Goal: Information Seeking & Learning: Learn about a topic

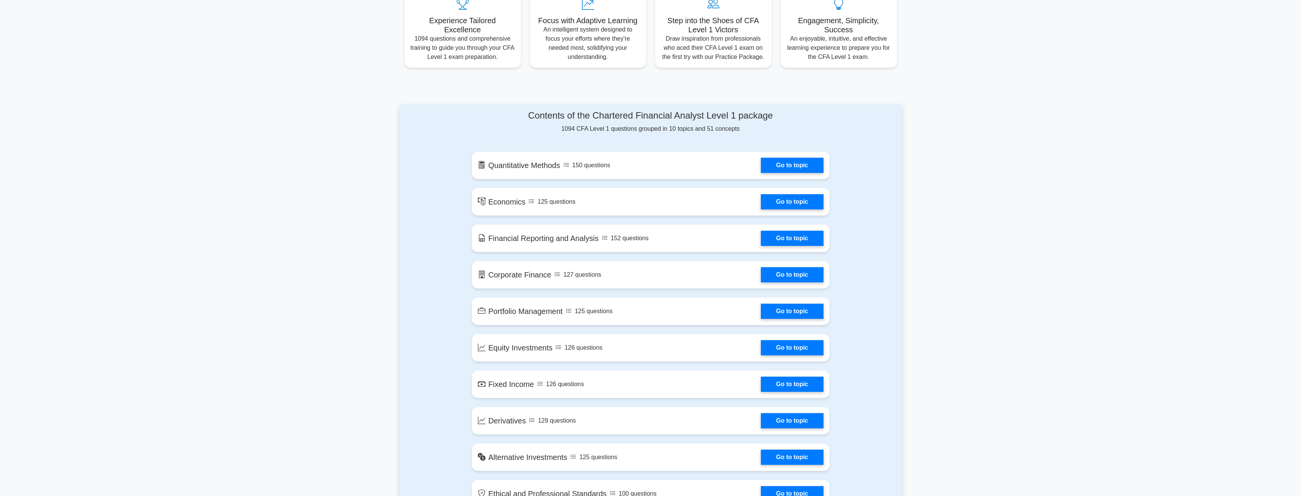
scroll to position [304, 0]
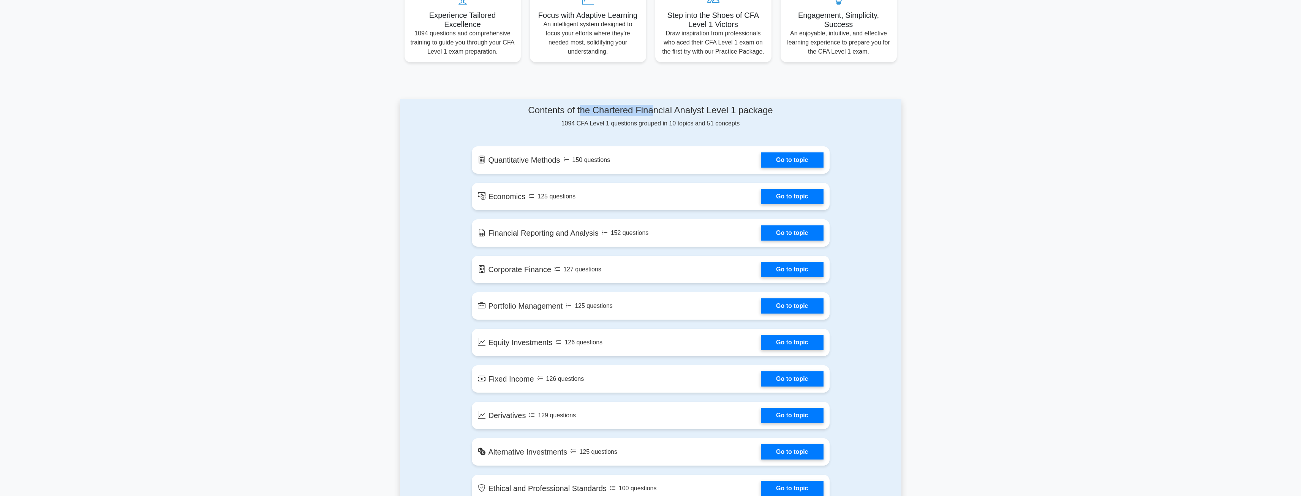
drag, startPoint x: 581, startPoint y: 114, endPoint x: 655, endPoint y: 116, distance: 74.1
click at [655, 116] on h4 "Contents of the Chartered Financial Analyst Level 1 package" at bounding box center [651, 110] width 358 height 11
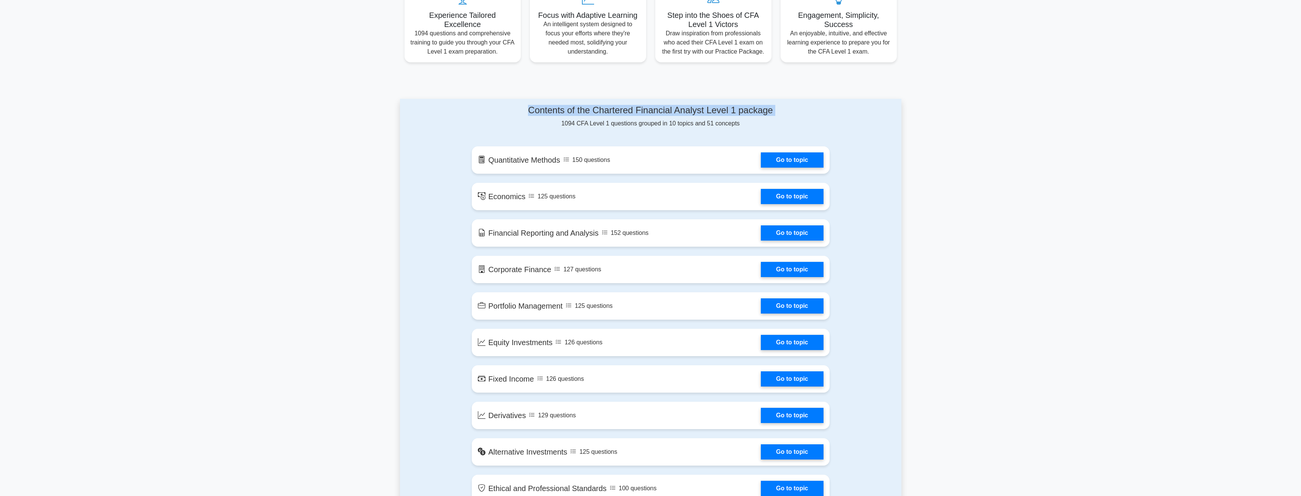
click at [701, 116] on h4 "Contents of the Chartered Financial Analyst Level 1 package" at bounding box center [651, 110] width 358 height 11
click at [780, 162] on link "Go to topic" at bounding box center [792, 157] width 62 height 15
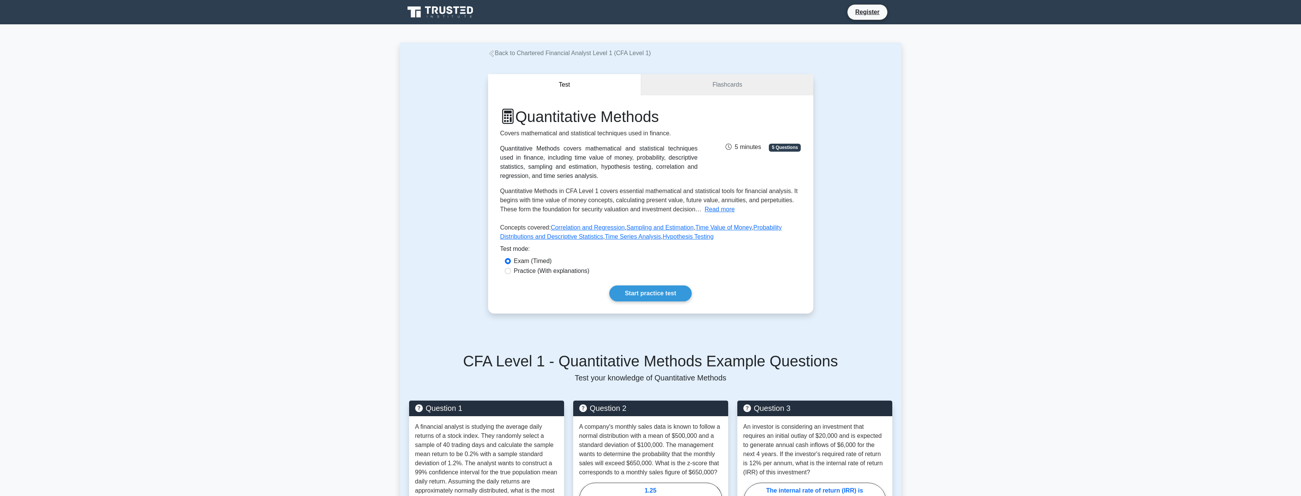
click at [515, 270] on label "Practice (With explanations)" at bounding box center [552, 270] width 76 height 9
click at [511, 270] on input "Practice (With explanations)" at bounding box center [508, 271] width 6 height 6
radio input "true"
click at [654, 289] on link "Start practice test" at bounding box center [650, 293] width 82 height 16
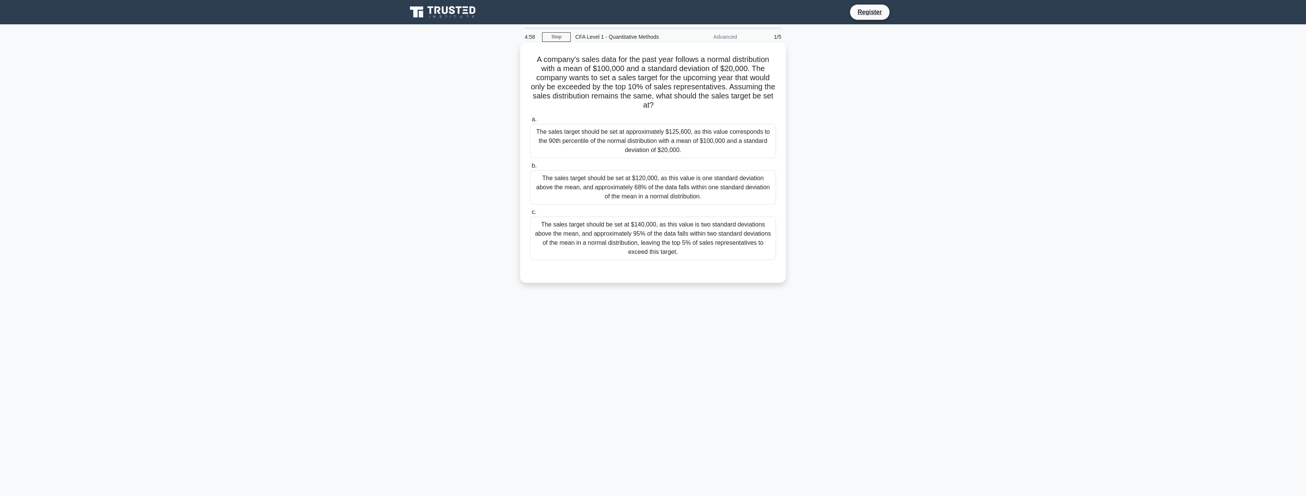
click at [654, 62] on h5 "A company's sales data for the past year follows a normal distribution with a m…" at bounding box center [653, 82] width 248 height 55
click at [541, 61] on h5 "A company's sales data for the past year follows a normal distribution with a m…" at bounding box center [653, 82] width 248 height 55
drag, startPoint x: 536, startPoint y: 59, endPoint x: 631, endPoint y: 68, distance: 95.7
click at [631, 68] on h5 "A company's sales data for the past year follows a normal distribution with a m…" at bounding box center [653, 82] width 248 height 55
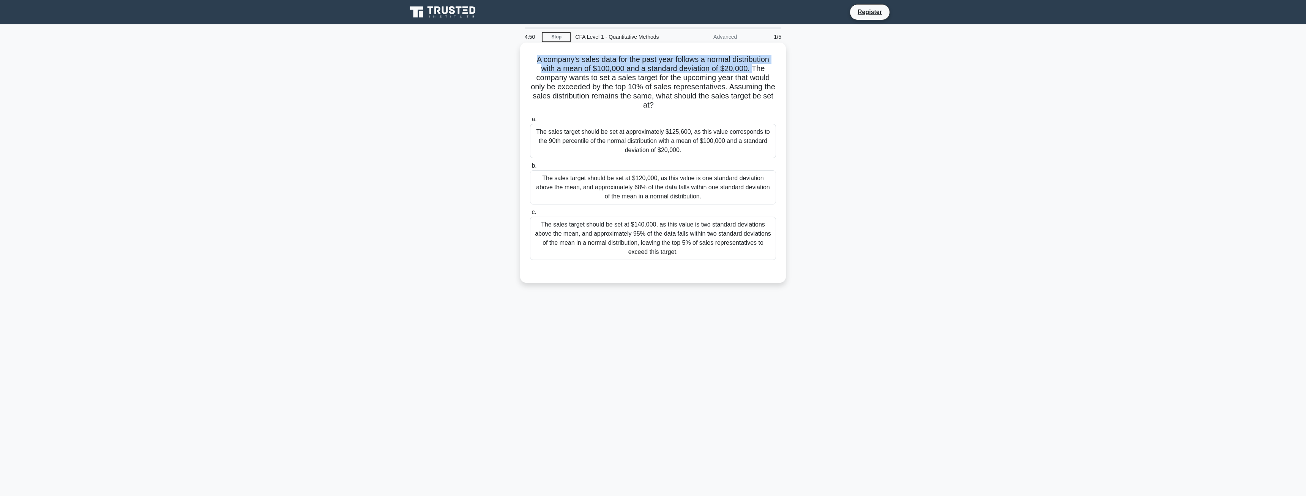
drag, startPoint x: 533, startPoint y: 63, endPoint x: 753, endPoint y: 68, distance: 219.9
click at [753, 68] on h5 "A company's sales data for the past year follows a normal distribution with a m…" at bounding box center [653, 82] width 248 height 55
drag, startPoint x: 618, startPoint y: 68, endPoint x: 595, endPoint y: 67, distance: 23.6
click at [595, 67] on h5 "A company's sales data for the past year follows a normal distribution with a m…" at bounding box center [653, 82] width 248 height 55
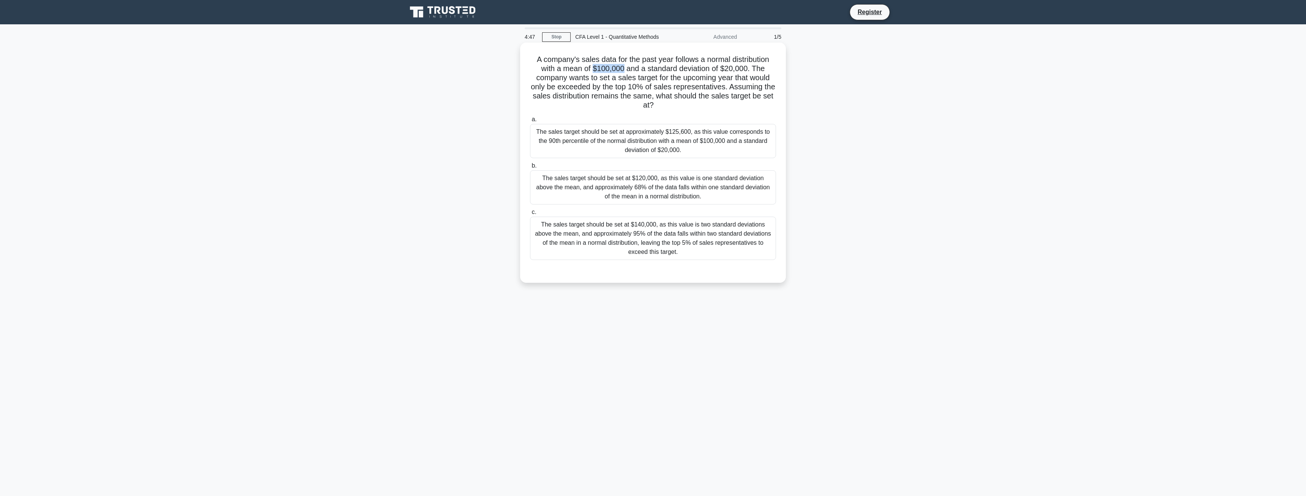
copy h5 "$100,000"
click at [694, 77] on h5 "A company's sales data for the past year follows a normal distribution with a m…" at bounding box center [653, 82] width 248 height 55
drag, startPoint x: 648, startPoint y: 67, endPoint x: 711, endPoint y: 70, distance: 63.1
click at [711, 70] on h5 "A company's sales data for the past year follows a normal distribution with a m…" at bounding box center [653, 82] width 248 height 55
copy h5 "standard deviation"
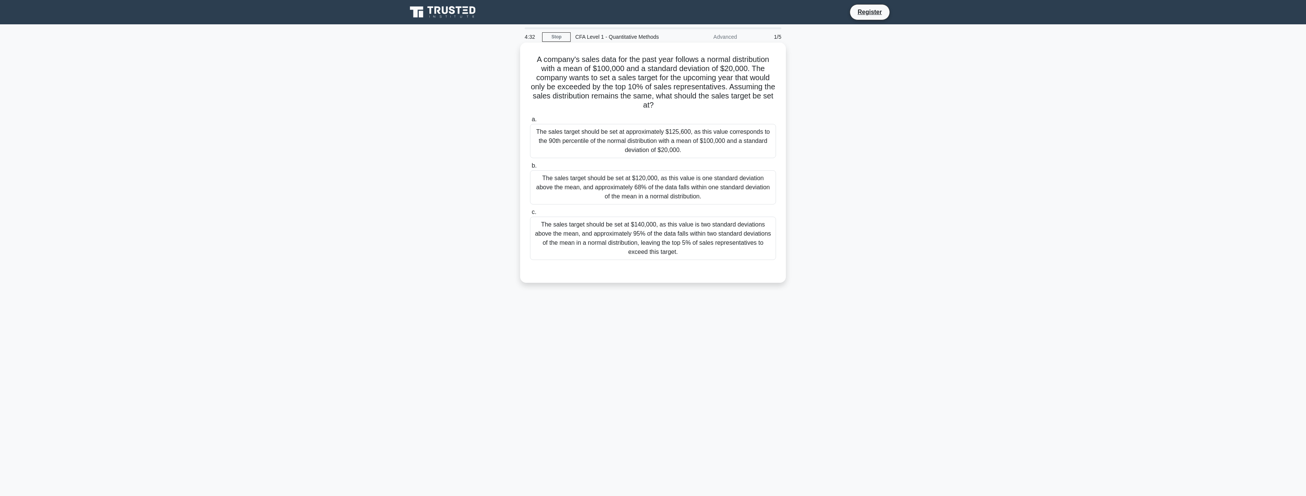
click at [699, 85] on h5 "A company's sales data for the past year follows a normal distribution with a m…" at bounding box center [653, 82] width 248 height 55
drag, startPoint x: 723, startPoint y: 69, endPoint x: 750, endPoint y: 67, distance: 27.4
click at [750, 67] on h5 "A company's sales data for the past year follows a normal distribution with a m…" at bounding box center [653, 82] width 248 height 55
copy h5 "$20,000"
click at [641, 84] on h5 "A company's sales data for the past year follows a normal distribution with a m…" at bounding box center [653, 82] width 248 height 55
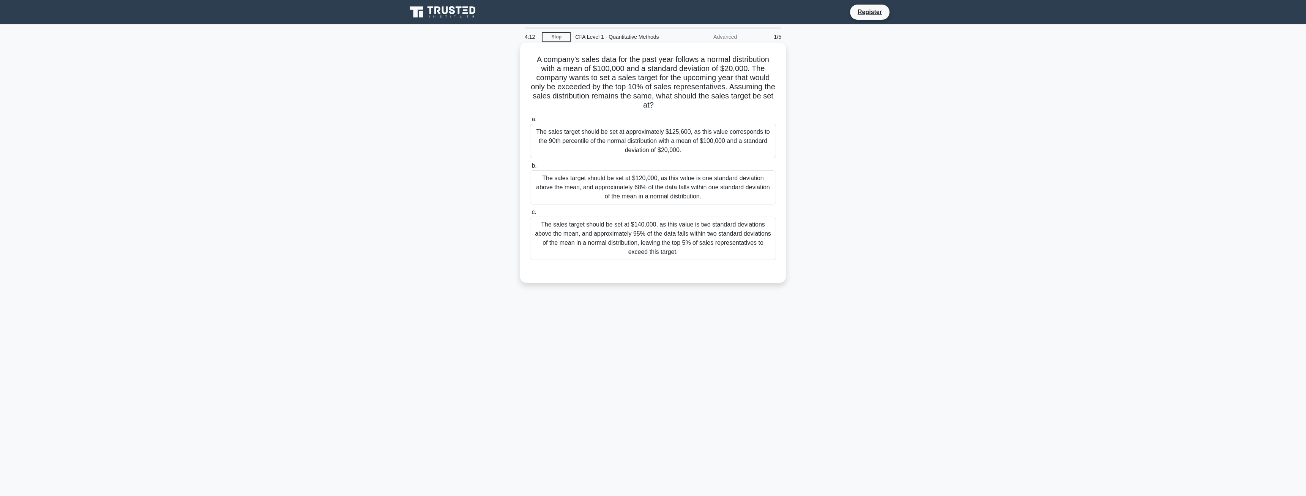
drag, startPoint x: 533, startPoint y: 78, endPoint x: 774, endPoint y: 102, distance: 242.0
click at [774, 102] on h5 "A company's sales data for the past year follows a normal distribution with a m…" at bounding box center [653, 82] width 248 height 55
click at [749, 103] on h5 "A company's sales data for the past year follows a normal distribution with a m…" at bounding box center [653, 82] width 248 height 55
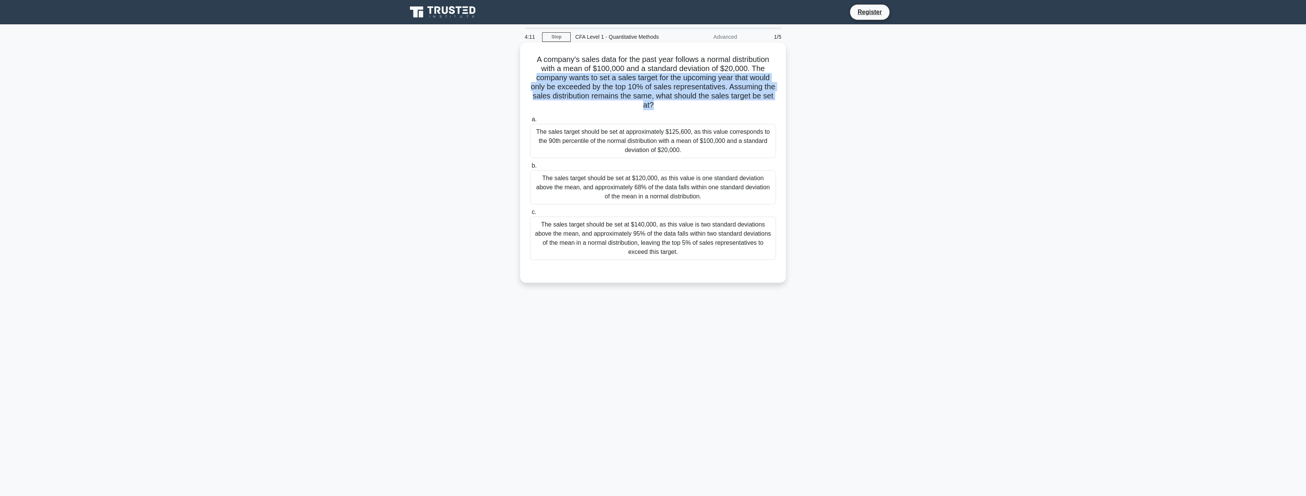
drag, startPoint x: 749, startPoint y: 104, endPoint x: 548, endPoint y: 79, distance: 203.1
click at [548, 79] on h5 "A company's sales data for the past year follows a normal distribution with a m…" at bounding box center [653, 82] width 248 height 55
drag, startPoint x: 537, startPoint y: 76, endPoint x: 751, endPoint y: 103, distance: 215.8
click at [751, 103] on h5 "A company's sales data for the past year follows a normal distribution with a m…" at bounding box center [653, 82] width 248 height 55
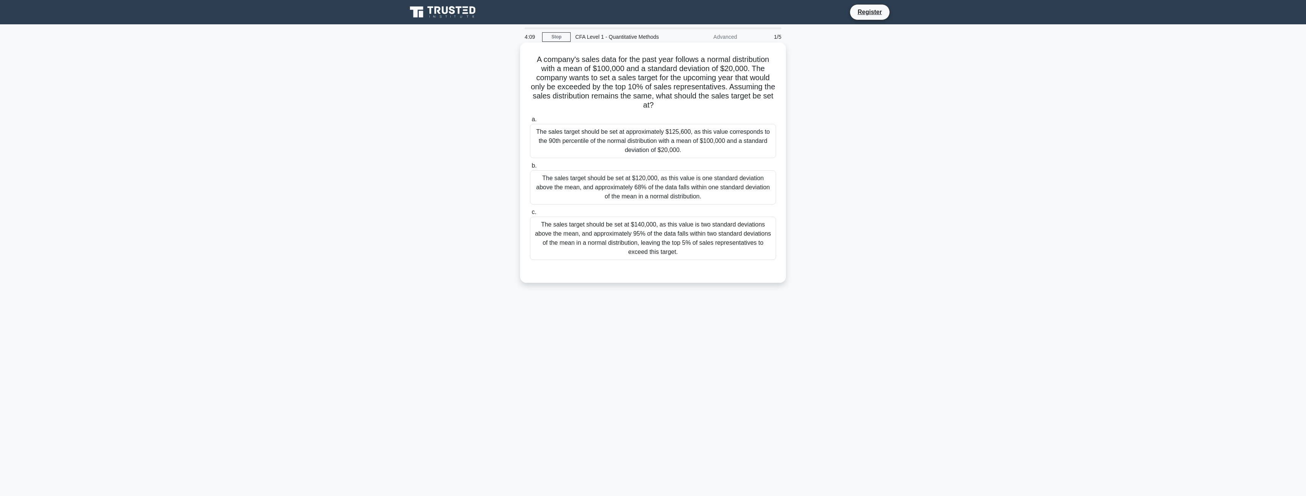
click at [751, 103] on h5 "A company's sales data for the past year follows a normal distribution with a m…" at bounding box center [653, 82] width 248 height 55
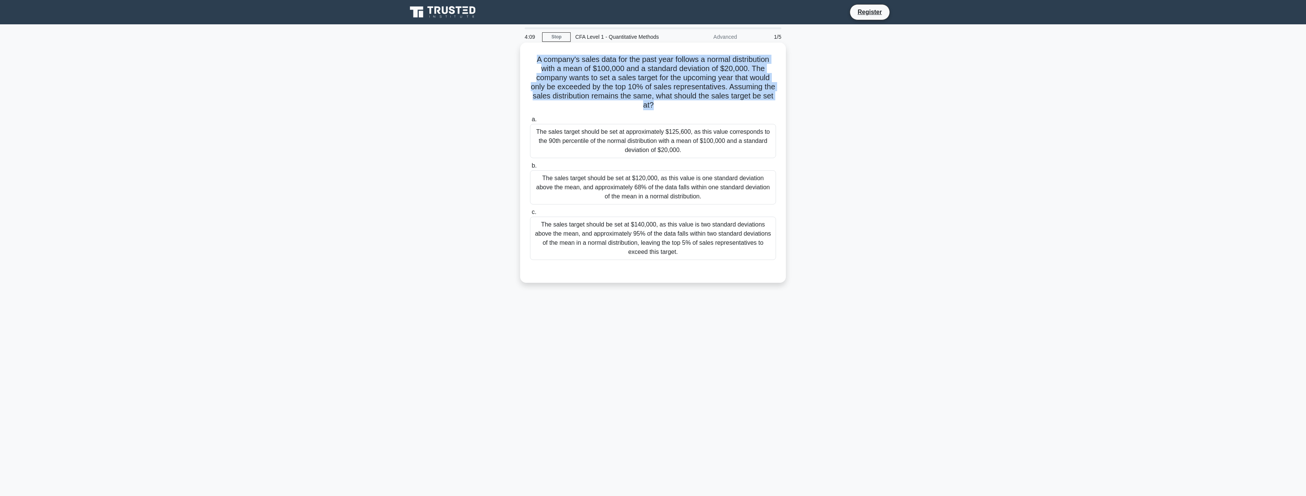
click at [751, 103] on h5 "A company's sales data for the past year follows a normal distribution with a m…" at bounding box center [653, 82] width 248 height 55
click at [720, 91] on h5 "A company's sales data for the past year follows a normal distribution with a m…" at bounding box center [653, 82] width 248 height 55
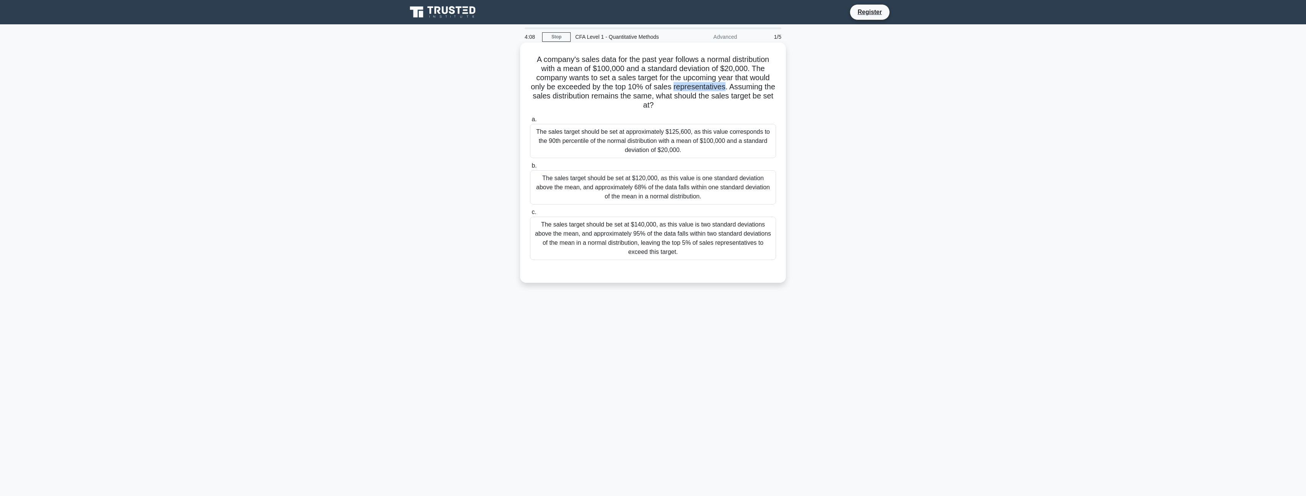
click at [720, 91] on h5 "A company's sales data for the past year follows a normal distribution with a m…" at bounding box center [653, 82] width 248 height 55
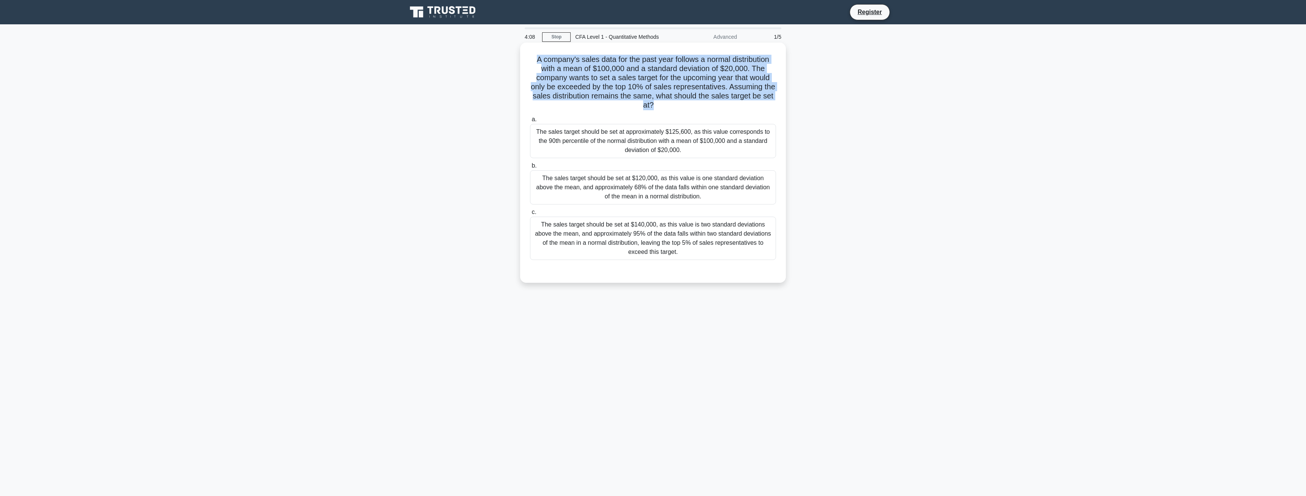
click at [720, 91] on h5 "A company's sales data for the past year follows a normal distribution with a m…" at bounding box center [653, 82] width 248 height 55
click at [740, 91] on h5 "A company's sales data for the past year follows a normal distribution with a m…" at bounding box center [653, 82] width 248 height 55
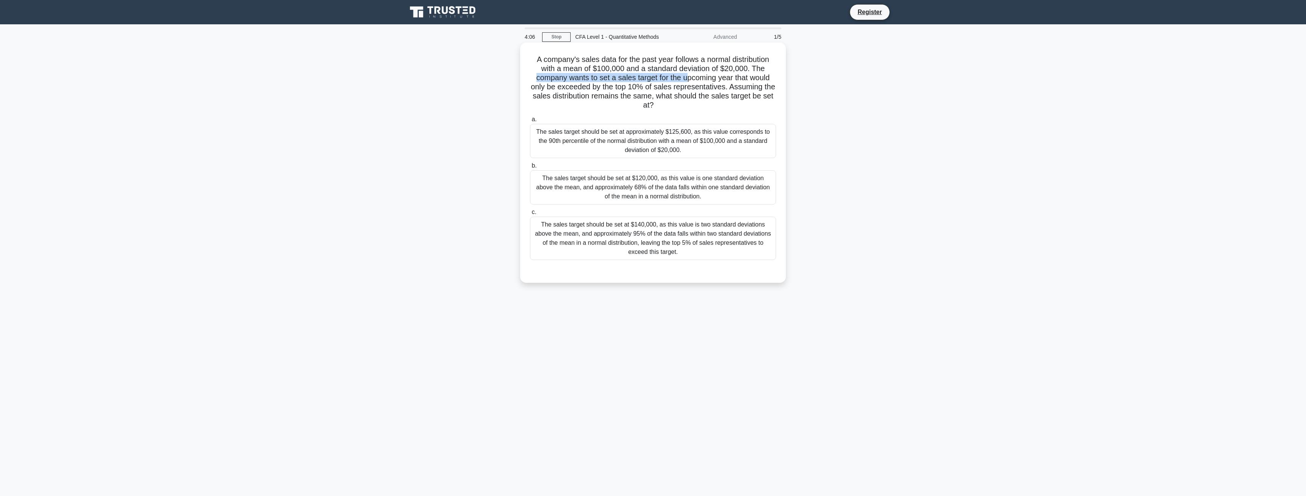
drag, startPoint x: 534, startPoint y: 73, endPoint x: 693, endPoint y: 76, distance: 158.7
click at [691, 75] on h5 "A company's sales data for the past year follows a normal distribution with a m…" at bounding box center [653, 82] width 248 height 55
click at [693, 76] on h5 "A company's sales data for the past year follows a normal distribution with a m…" at bounding box center [653, 82] width 248 height 55
drag, startPoint x: 562, startPoint y: 76, endPoint x: 767, endPoint y: 101, distance: 206.3
click at [767, 101] on h5 "A company's sales data for the past year follows a normal distribution with a m…" at bounding box center [653, 82] width 248 height 55
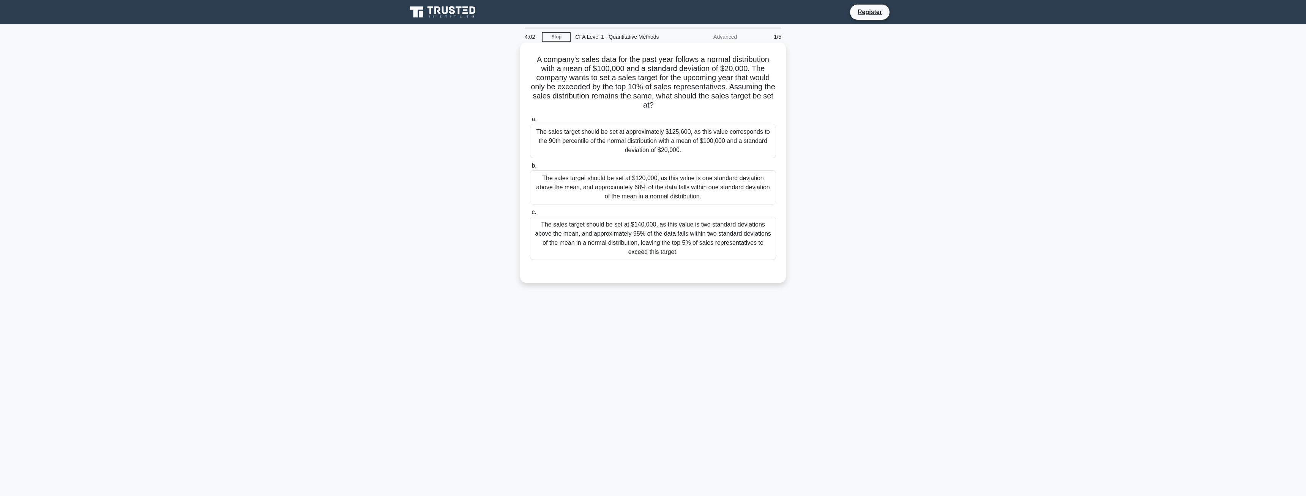
click at [743, 103] on h5 "A company's sales data for the past year follows a normal distribution with a m…" at bounding box center [653, 82] width 248 height 55
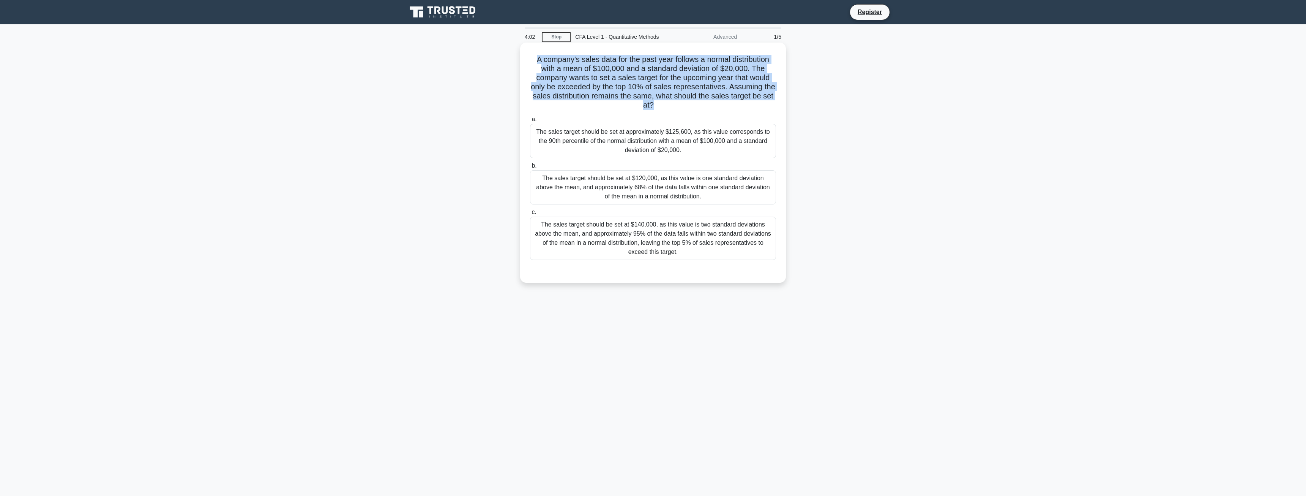
click at [743, 103] on h5 "A company's sales data for the past year follows a normal distribution with a m…" at bounding box center [653, 82] width 248 height 55
click at [744, 103] on h5 "A company's sales data for the past year follows a normal distribution with a m…" at bounding box center [653, 82] width 248 height 55
click at [739, 96] on h5 "A company's sales data for the past year follows a normal distribution with a m…" at bounding box center [653, 82] width 248 height 55
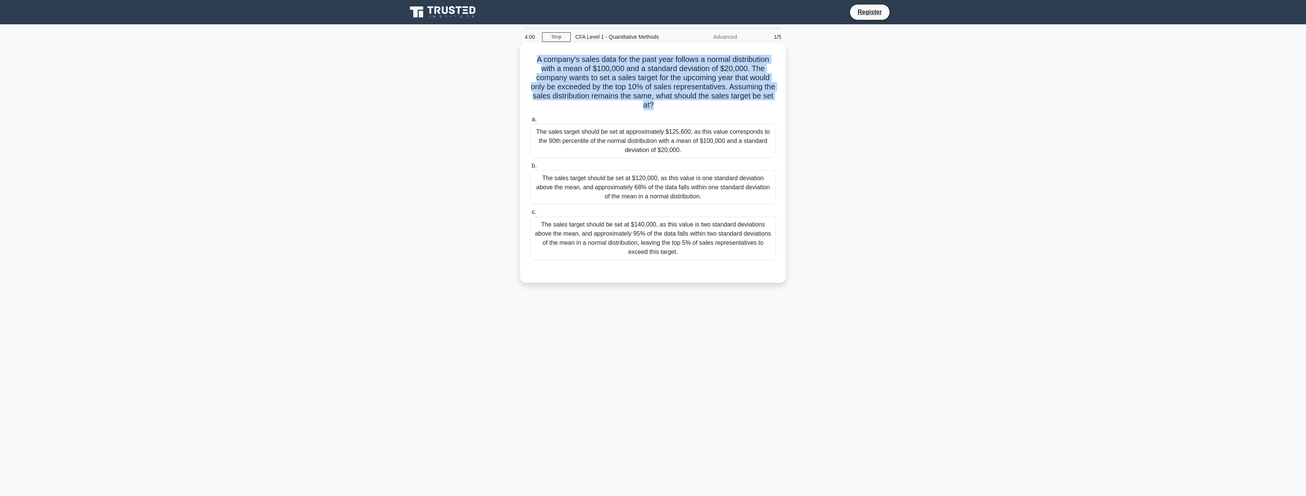
click at [748, 101] on h5 "A company's sales data for the past year follows a normal distribution with a m…" at bounding box center [653, 82] width 248 height 55
drag, startPoint x: 726, startPoint y: 101, endPoint x: 529, endPoint y: 61, distance: 201.1
click at [529, 61] on div "A company's sales data for the past year follows a normal distribution with a m…" at bounding box center [653, 163] width 260 height 234
drag, startPoint x: 529, startPoint y: 60, endPoint x: 750, endPoint y: 108, distance: 225.7
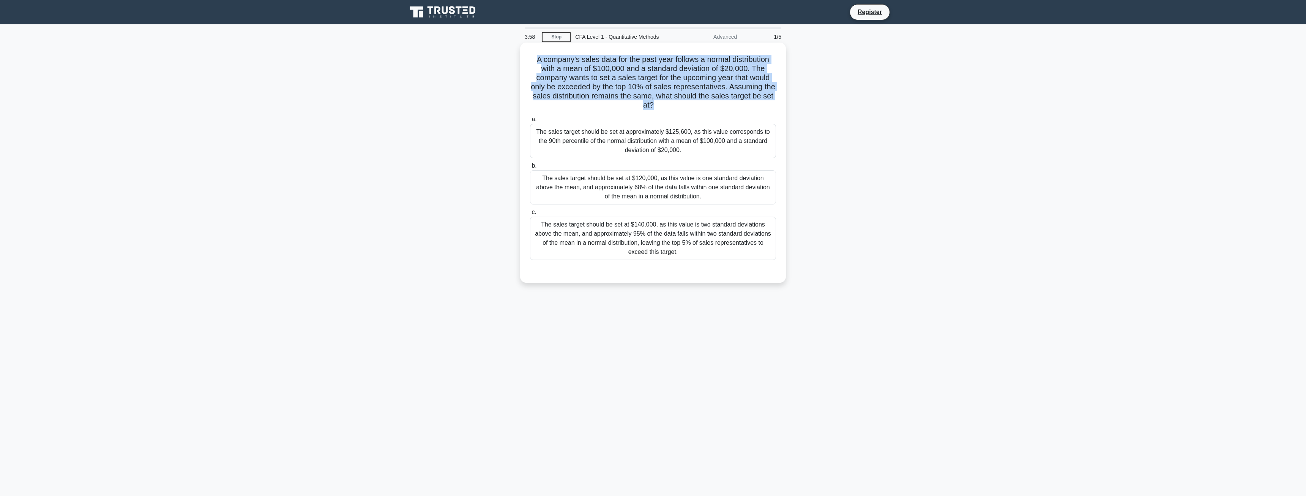
click at [750, 108] on div "A company's sales data for the past year follows a normal distribution with a m…" at bounding box center [653, 163] width 260 height 234
click at [750, 108] on h5 "A company's sales data for the past year follows a normal distribution with a m…" at bounding box center [653, 82] width 248 height 55
drag, startPoint x: 762, startPoint y: 104, endPoint x: 537, endPoint y: 62, distance: 229.8
click at [537, 62] on h5 "A company's sales data for the past year follows a normal distribution with a m…" at bounding box center [653, 82] width 248 height 55
click at [536, 62] on h5 "A company's sales data for the past year follows a normal distribution with a m…" at bounding box center [653, 82] width 248 height 55
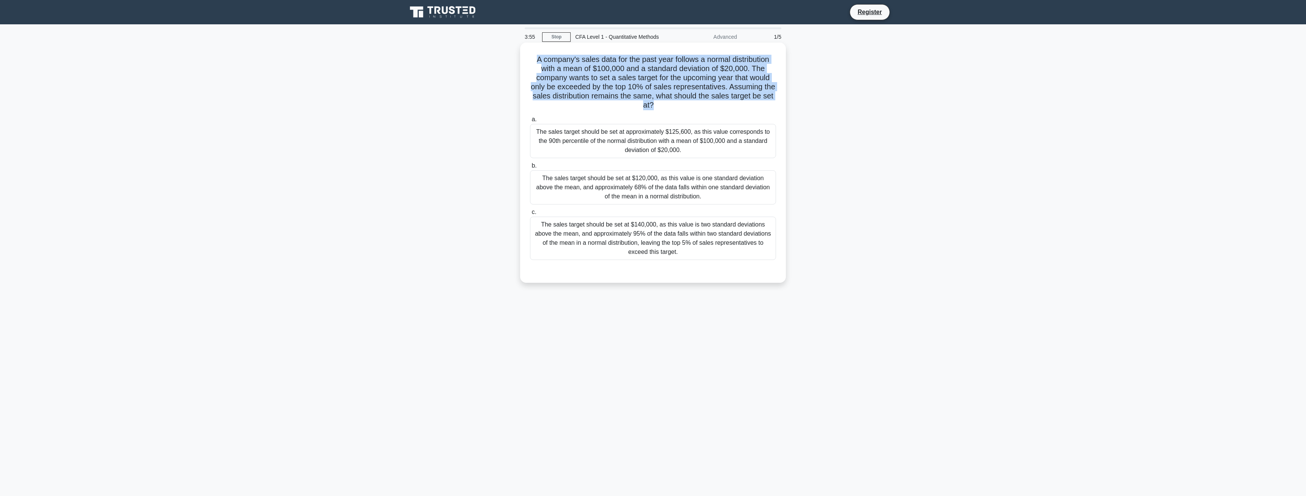
drag, startPoint x: 535, startPoint y: 60, endPoint x: 762, endPoint y: 103, distance: 231.2
click at [762, 103] on h5 "A company's sales data for the past year follows a normal distribution with a m…" at bounding box center [653, 82] width 248 height 55
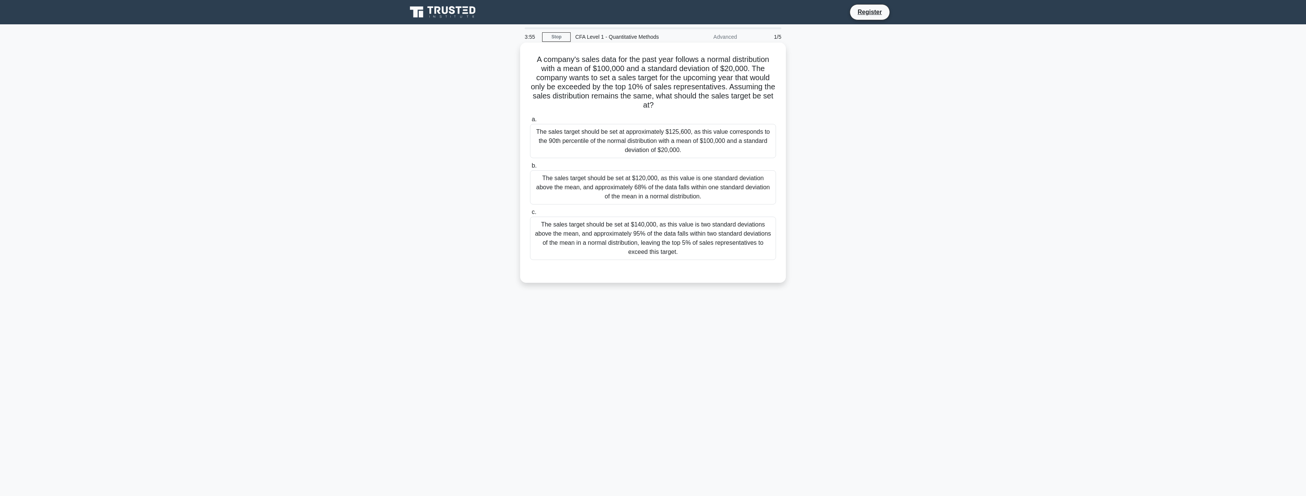
click at [762, 103] on h5 "A company's sales data for the past year follows a normal distribution with a m…" at bounding box center [653, 82] width 248 height 55
drag, startPoint x: 763, startPoint y: 106, endPoint x: 533, endPoint y: 62, distance: 234.3
click at [533, 62] on h5 "A company's sales data for the past year follows a normal distribution with a m…" at bounding box center [653, 82] width 248 height 55
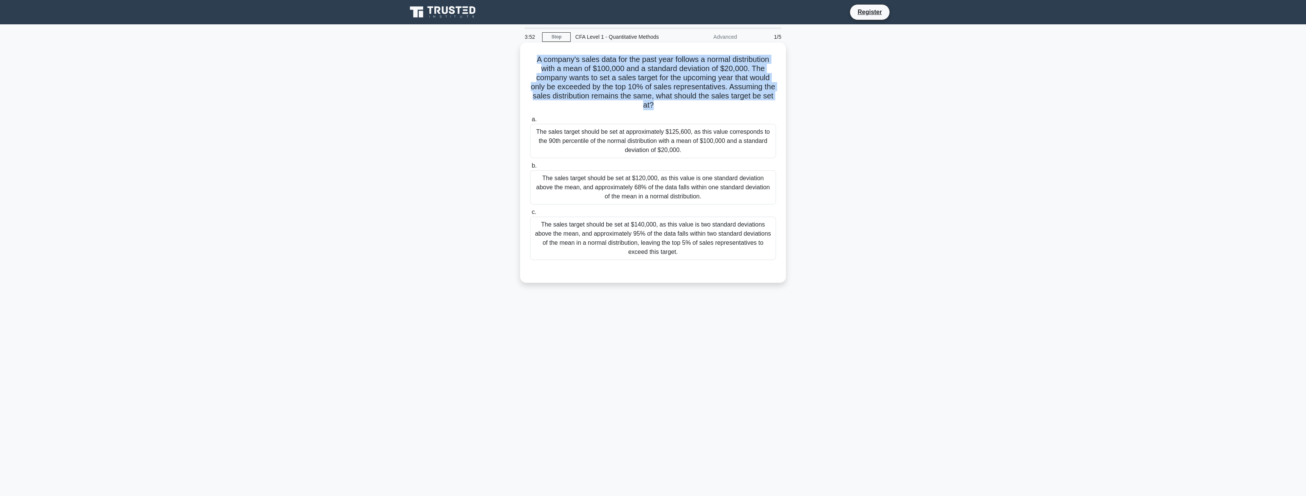
drag, startPoint x: 533, startPoint y: 61, endPoint x: 742, endPoint y: 102, distance: 212.9
click at [742, 102] on h5 "A company's sales data for the past year follows a normal distribution with a m…" at bounding box center [653, 82] width 248 height 55
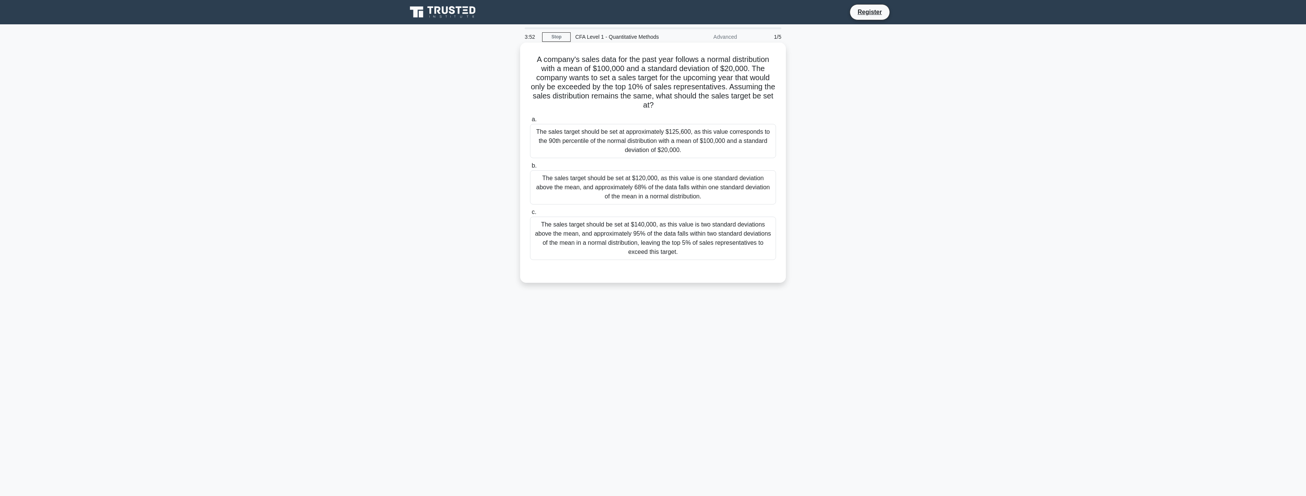
click at [744, 105] on h5 "A company's sales data for the past year follows a normal distribution with a m…" at bounding box center [653, 82] width 248 height 55
click at [687, 141] on div "The sales target should be set at approximately $125,600, as this value corresp…" at bounding box center [653, 141] width 246 height 34
click at [530, 122] on input "a. The sales target should be set at approximately $125,600, as this value corr…" at bounding box center [530, 119] width 0 height 5
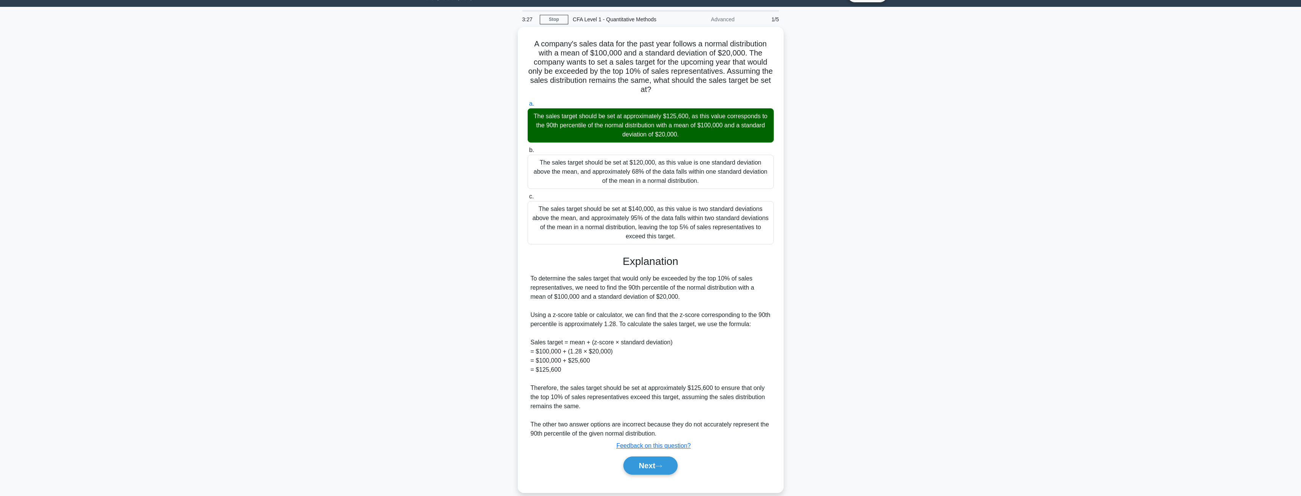
scroll to position [27, 0]
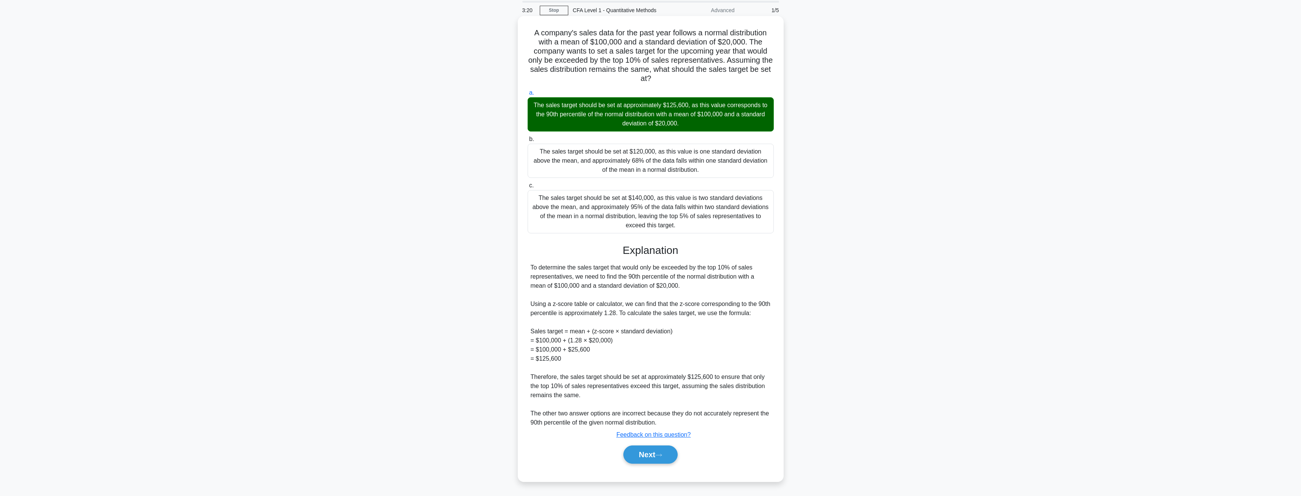
click at [639, 278] on div "To determine the sales target that would only be exceeded by the top 10% of sal…" at bounding box center [650, 345] width 240 height 164
click at [607, 279] on div "To determine the sales target that would only be exceeded by the top 10% of sal…" at bounding box center [650, 345] width 240 height 164
drag, startPoint x: 543, startPoint y: 268, endPoint x: 762, endPoint y: 268, distance: 218.7
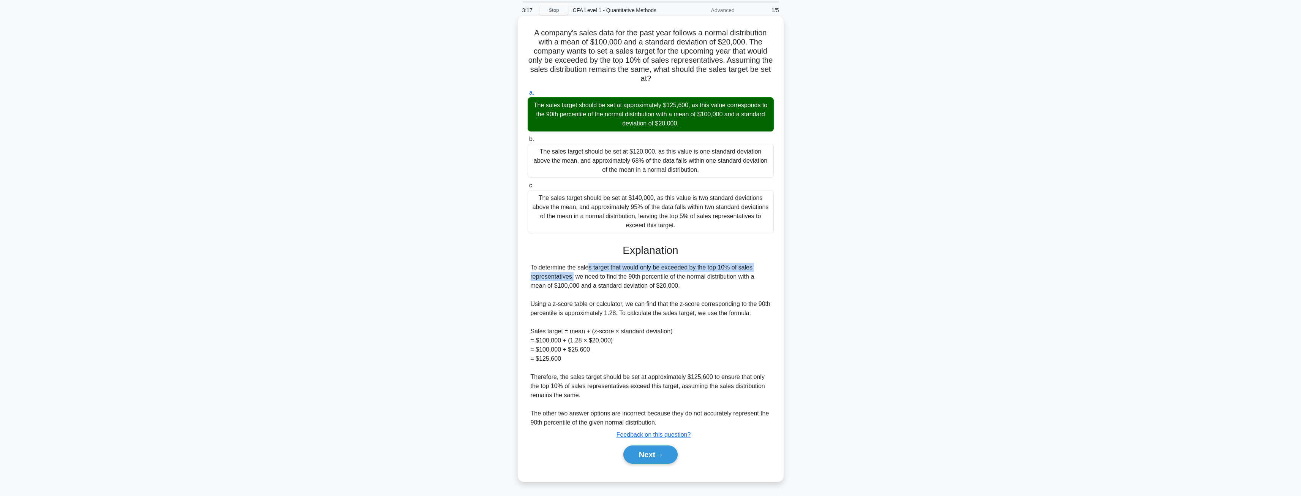
click at [762, 268] on div "To determine the sales target that would only be exceeded by the top 10% of sal…" at bounding box center [650, 345] width 240 height 164
click at [762, 269] on div "To determine the sales target that would only be exceeded by the top 10% of sal…" at bounding box center [650, 345] width 240 height 164
drag, startPoint x: 687, startPoint y: 283, endPoint x: 592, endPoint y: 281, distance: 94.9
click at [593, 281] on div "To determine the sales target that would only be exceeded by the top 10% of sal…" at bounding box center [650, 345] width 240 height 164
click at [592, 281] on div "To determine the sales target that would only be exceeded by the top 10% of sal…" at bounding box center [650, 345] width 240 height 164
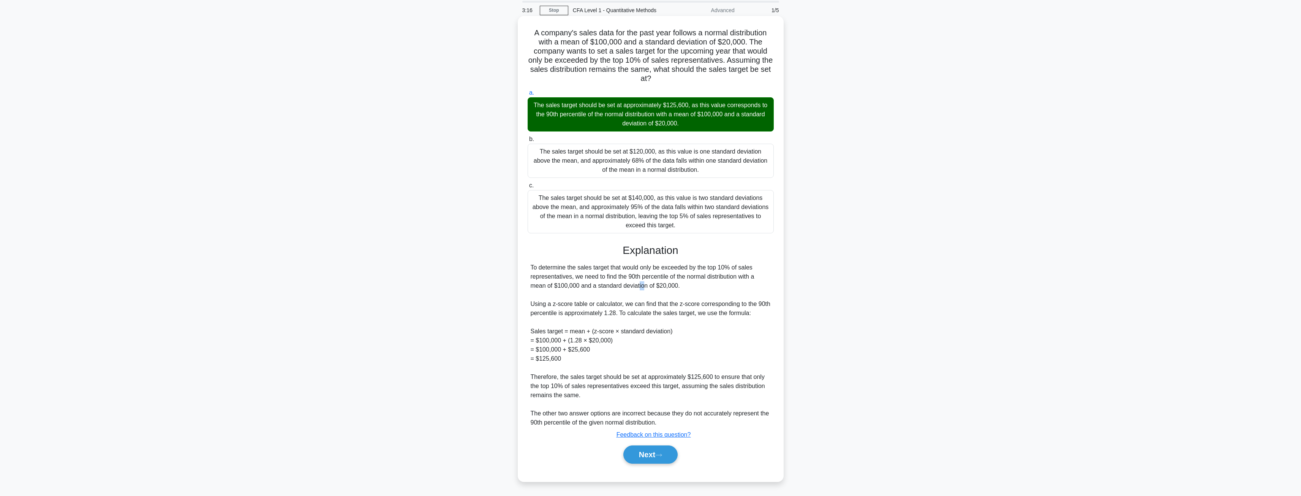
click at [592, 281] on div "To determine the sales target that would only be exceeded by the top 10% of sal…" at bounding box center [650, 345] width 240 height 164
click at [639, 281] on div "To determine the sales target that would only be exceeded by the top 10% of sal…" at bounding box center [650, 345] width 240 height 164
click at [564, 304] on div "To determine the sales target that would only be exceeded by the top 10% of sal…" at bounding box center [650, 345] width 240 height 164
drag, startPoint x: 537, startPoint y: 304, endPoint x: 771, endPoint y: 311, distance: 234.4
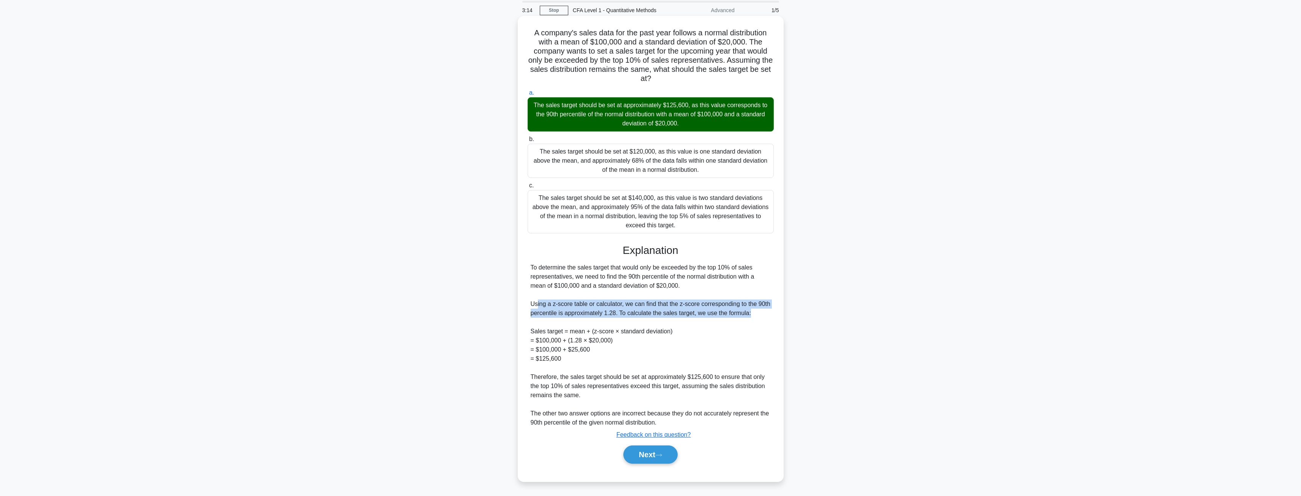
click at [771, 311] on div "To determine the sales target that would only be exceeded by the top 10% of sal…" at bounding box center [650, 345] width 246 height 164
drag, startPoint x: 613, startPoint y: 327, endPoint x: 565, endPoint y: 331, distance: 48.0
click at [565, 331] on div "To determine the sales target that would only be exceeded by the top 10% of sal…" at bounding box center [650, 345] width 240 height 164
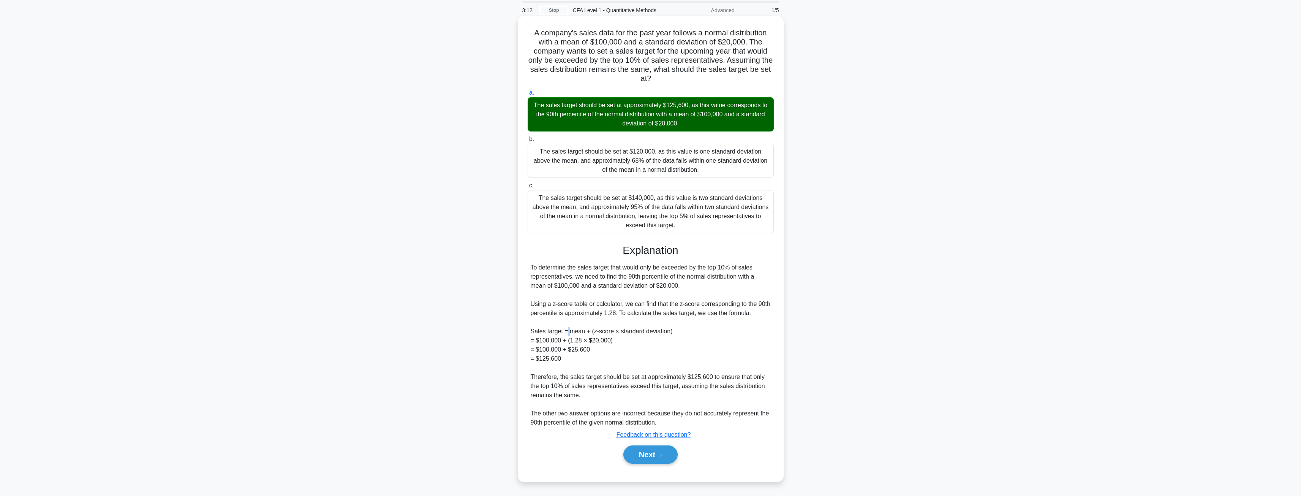
click at [565, 331] on div "To determine the sales target that would only be exceeded by the top 10% of sal…" at bounding box center [650, 345] width 240 height 164
click at [593, 331] on div "To determine the sales target that would only be exceeded by the top 10% of sal…" at bounding box center [650, 345] width 240 height 164
drag, startPoint x: 530, startPoint y: 303, endPoint x: 764, endPoint y: 310, distance: 234.8
click at [764, 310] on div "To determine the sales target that would only be exceeded by the top 10% of sal…" at bounding box center [650, 345] width 246 height 164
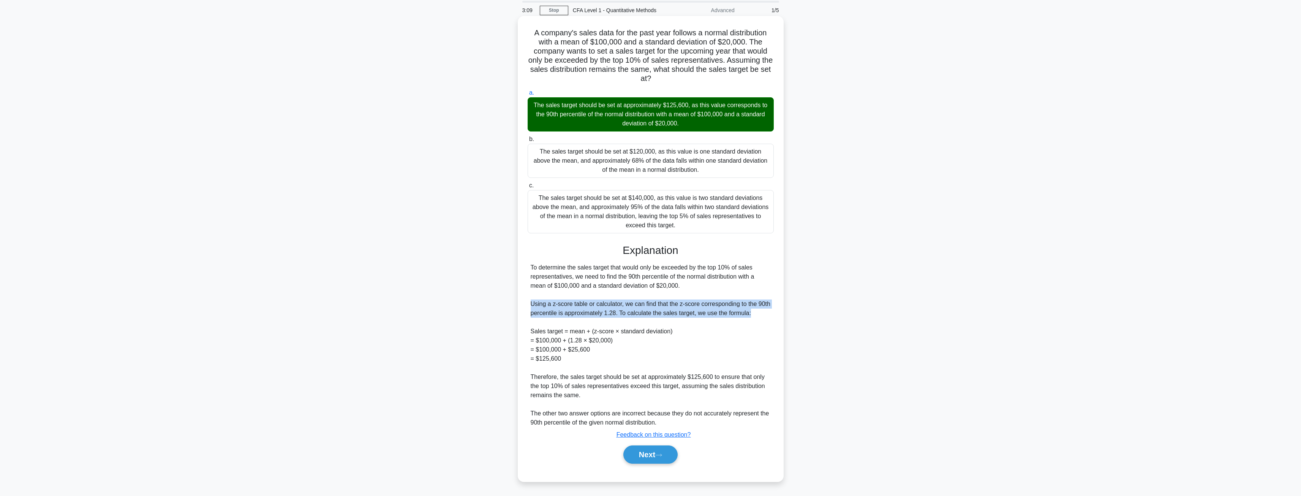
click at [764, 310] on div "To determine the sales target that would only be exceeded by the top 10% of sal…" at bounding box center [650, 345] width 240 height 164
drag, startPoint x: 759, startPoint y: 315, endPoint x: 529, endPoint y: 306, distance: 229.9
click at [529, 306] on div "To determine the sales target that would only be exceeded by the top 10% of sal…" at bounding box center [650, 345] width 246 height 164
drag, startPoint x: 586, startPoint y: 304, endPoint x: 769, endPoint y: 311, distance: 183.9
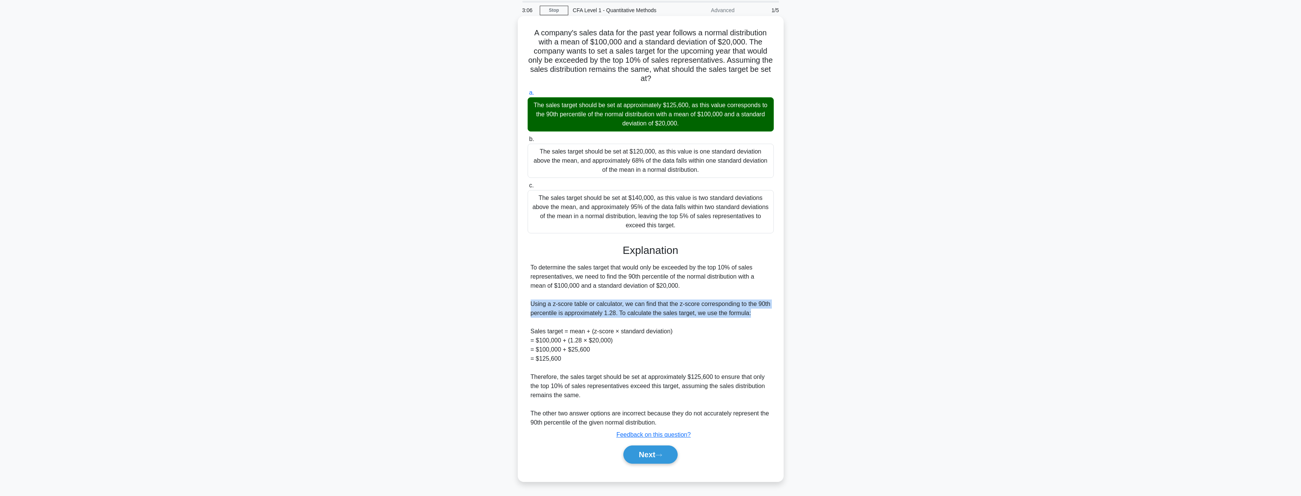
click at [769, 311] on div "To determine the sales target that would only be exceeded by the top 10% of sal…" at bounding box center [650, 345] width 240 height 164
drag, startPoint x: 750, startPoint y: 312, endPoint x: 616, endPoint y: 312, distance: 134.4
click at [616, 312] on div "To determine the sales target that would only be exceeded by the top 10% of sal…" at bounding box center [650, 345] width 240 height 164
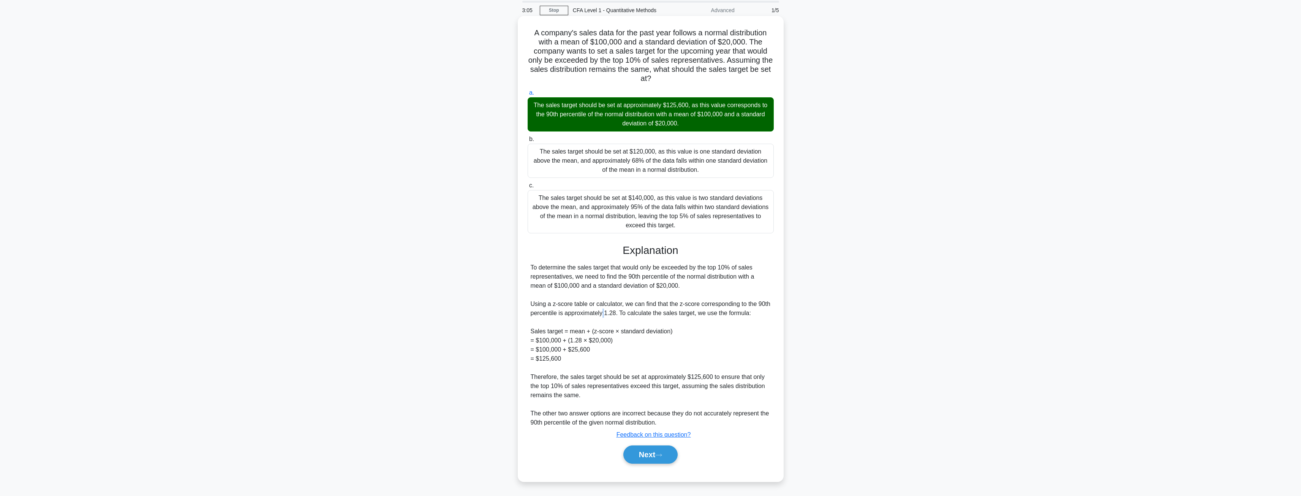
click at [616, 312] on div "To determine the sales target that would only be exceeded by the top 10% of sal…" at bounding box center [650, 345] width 240 height 164
click at [652, 311] on div "To determine the sales target that would only be exceeded by the top 10% of sal…" at bounding box center [650, 345] width 240 height 164
drag, startPoint x: 551, startPoint y: 309, endPoint x: 670, endPoint y: 309, distance: 119.2
click at [670, 309] on div "To determine the sales target that would only be exceeded by the top 10% of sal…" at bounding box center [650, 345] width 240 height 164
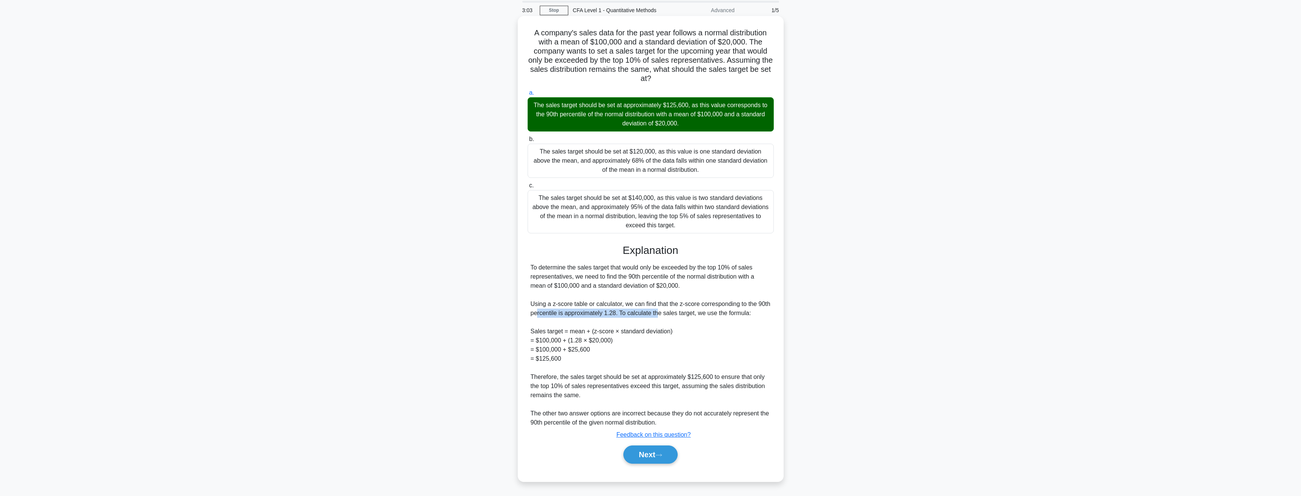
click at [670, 309] on div "To determine the sales target that would only be exceeded by the top 10% of sal…" at bounding box center [650, 345] width 240 height 164
click at [712, 309] on div "To determine the sales target that would only be exceeded by the top 10% of sal…" at bounding box center [650, 345] width 240 height 164
drag, startPoint x: 639, startPoint y: 338, endPoint x: 535, endPoint y: 338, distance: 104.0
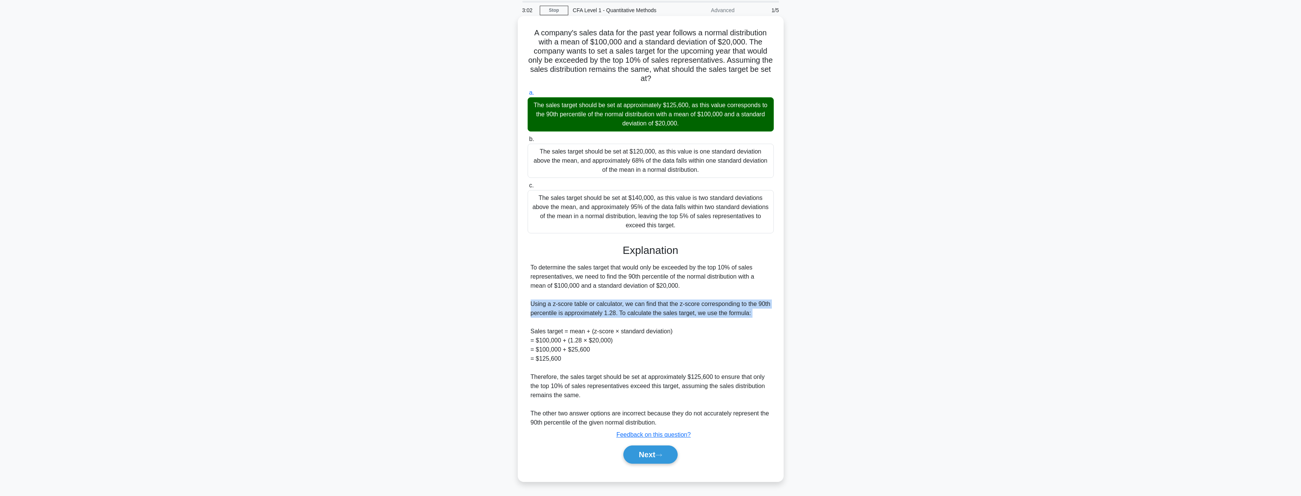
click at [535, 338] on div "To determine the sales target that would only be exceeded by the top 10% of sal…" at bounding box center [650, 345] width 240 height 164
click at [605, 335] on div "To determine the sales target that would only be exceeded by the top 10% of sal…" at bounding box center [650, 345] width 240 height 164
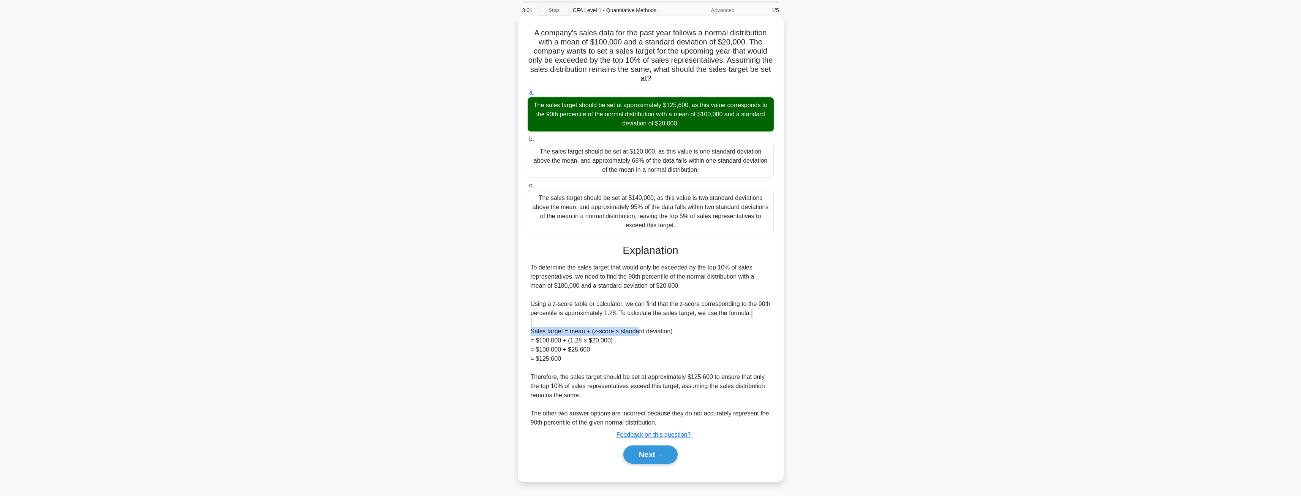
drag, startPoint x: 522, startPoint y: 323, endPoint x: 668, endPoint y: 339, distance: 146.0
click at [667, 339] on div "A company's sales data for the past year follows a normal distribution with a m…" at bounding box center [651, 248] width 260 height 459
click at [668, 339] on div "To determine the sales target that would only be exceeded by the top 10% of sal…" at bounding box center [650, 345] width 240 height 164
drag, startPoint x: 660, startPoint y: 358, endPoint x: 593, endPoint y: 344, distance: 68.1
click at [593, 344] on div "To determine the sales target that would only be exceeded by the top 10% of sal…" at bounding box center [650, 345] width 240 height 164
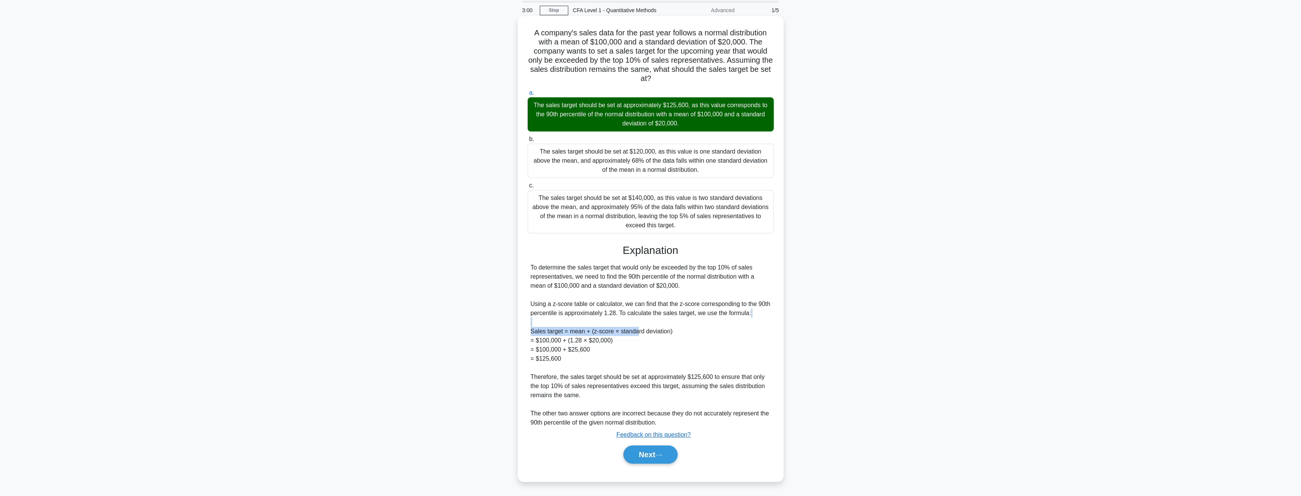
click at [668, 358] on div "To determine the sales target that would only be exceeded by the top 10% of sal…" at bounding box center [650, 345] width 240 height 164
click at [720, 378] on div "To determine the sales target that would only be exceeded by the top 10% of sal…" at bounding box center [650, 345] width 240 height 164
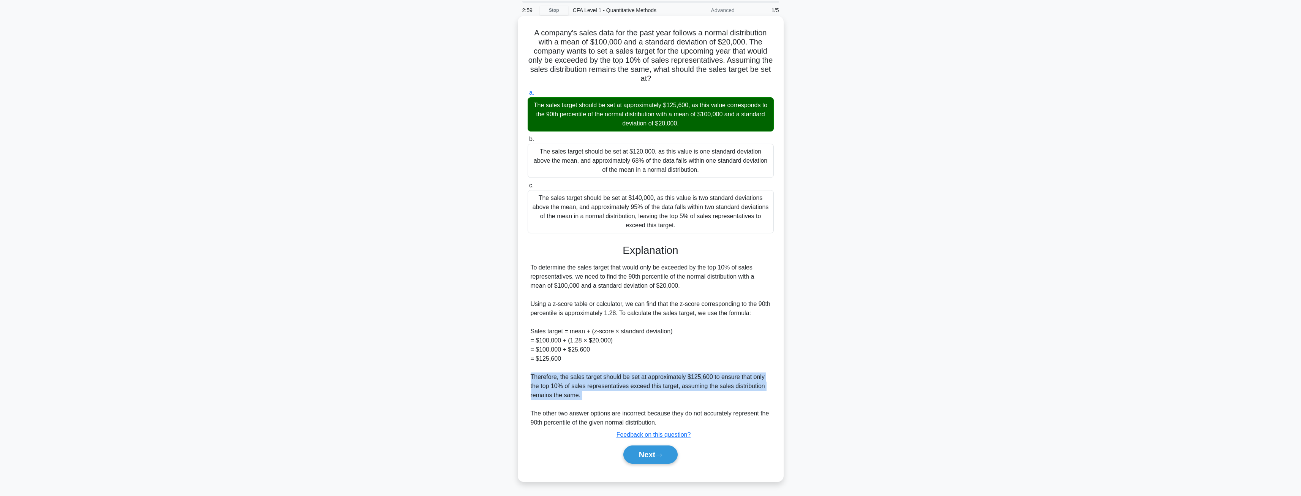
click at [720, 378] on div "To determine the sales target that would only be exceeded by the top 10% of sal…" at bounding box center [650, 345] width 240 height 164
click at [759, 387] on div "To determine the sales target that would only be exceeded by the top 10% of sal…" at bounding box center [650, 345] width 240 height 164
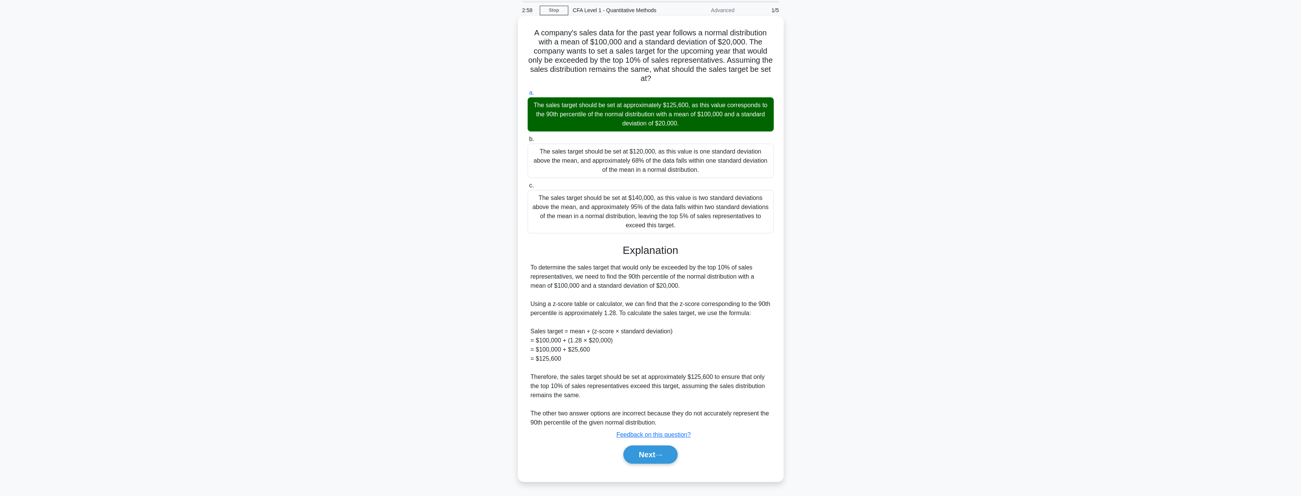
click at [763, 409] on div "To determine the sales target that would only be exceeded by the top 10% of sal…" at bounding box center [650, 345] width 240 height 164
click at [649, 458] on button "Next" at bounding box center [650, 454] width 54 height 18
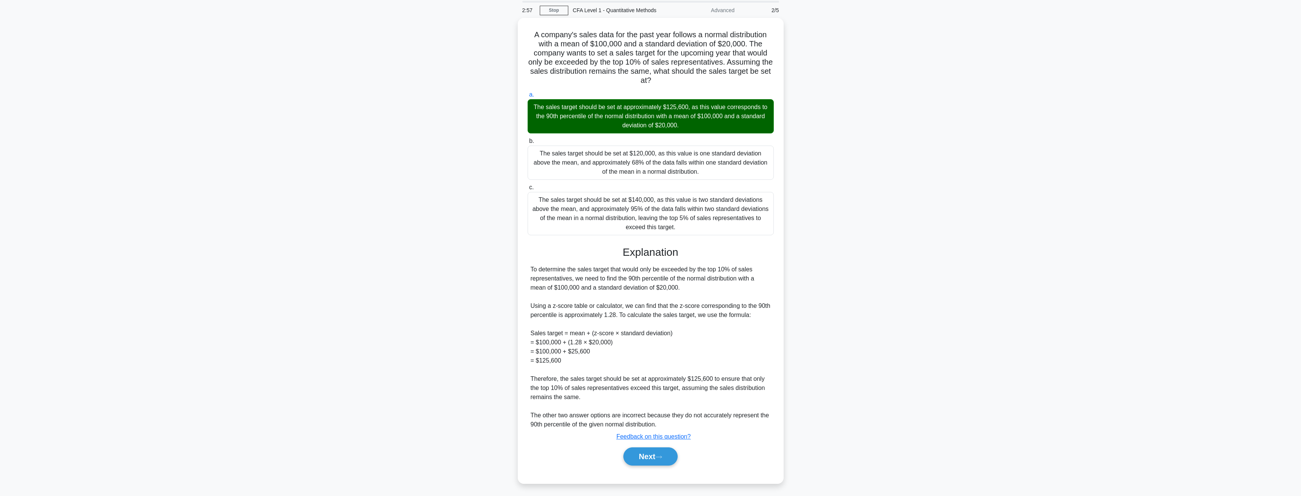
scroll to position [0, 0]
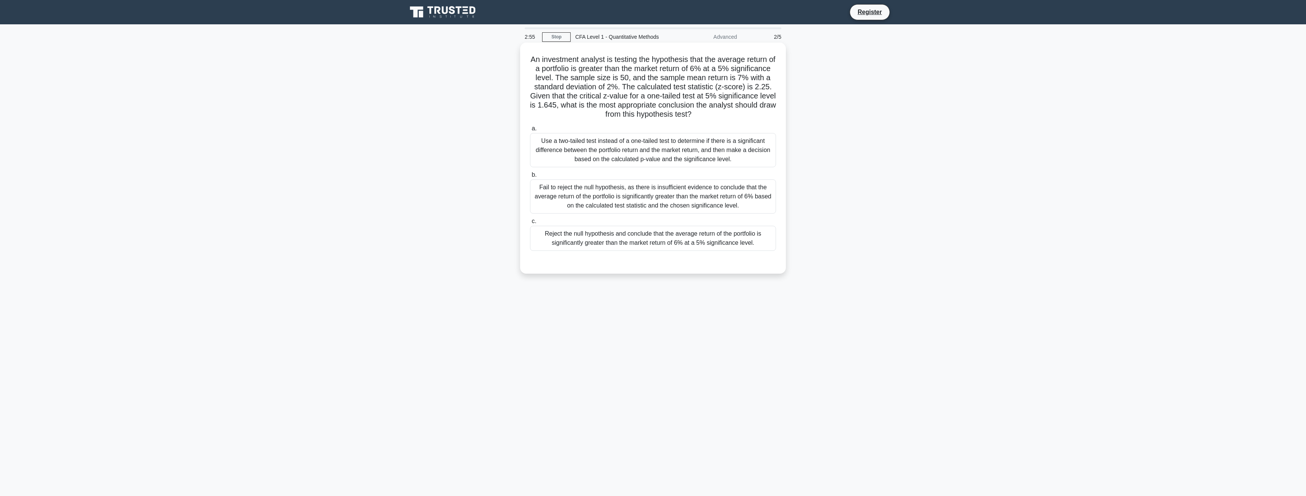
click at [590, 66] on h5 "An investment analyst is testing the hypothesis that the average return of a po…" at bounding box center [653, 87] width 248 height 65
click at [649, 62] on h5 "An investment analyst is testing the hypothesis that the average return of a po…" at bounding box center [653, 87] width 248 height 65
drag, startPoint x: 604, startPoint y: 54, endPoint x: 707, endPoint y: 71, distance: 103.9
click at [707, 71] on div "An investment analyst is testing the hypothesis that the average return of a po…" at bounding box center [653, 158] width 260 height 225
click at [707, 71] on h5 "An investment analyst is testing the hypothesis that the average return of a po…" at bounding box center [653, 87] width 248 height 65
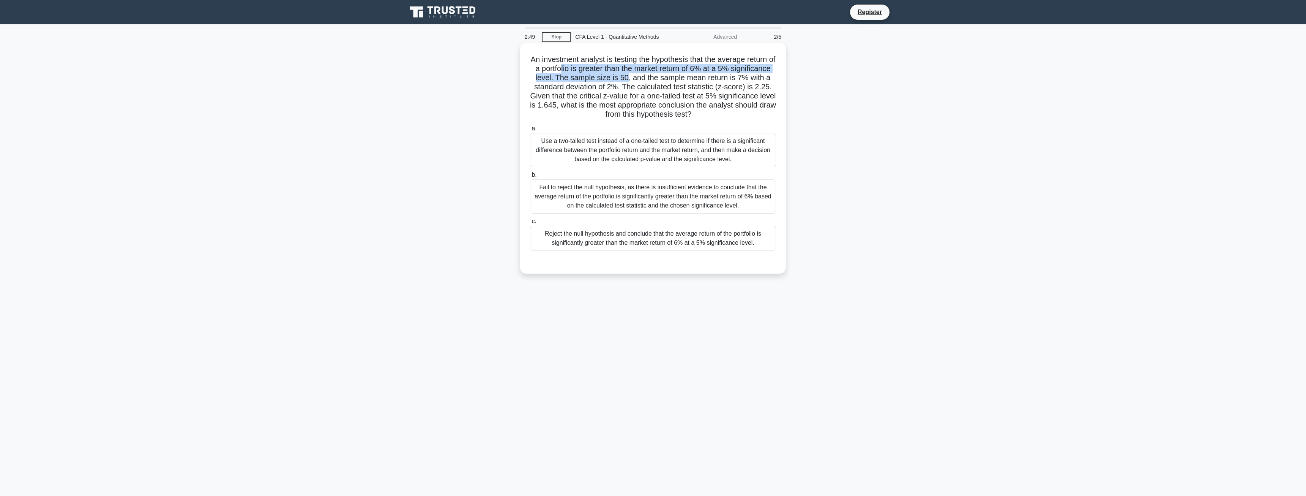
drag, startPoint x: 586, startPoint y: 66, endPoint x: 672, endPoint y: 78, distance: 87.0
click at [671, 78] on h5 "An investment analyst is testing the hypothesis that the average return of a po…" at bounding box center [653, 87] width 248 height 65
click at [672, 78] on h5 "An investment analyst is testing the hypothesis that the average return of a po…" at bounding box center [653, 87] width 248 height 65
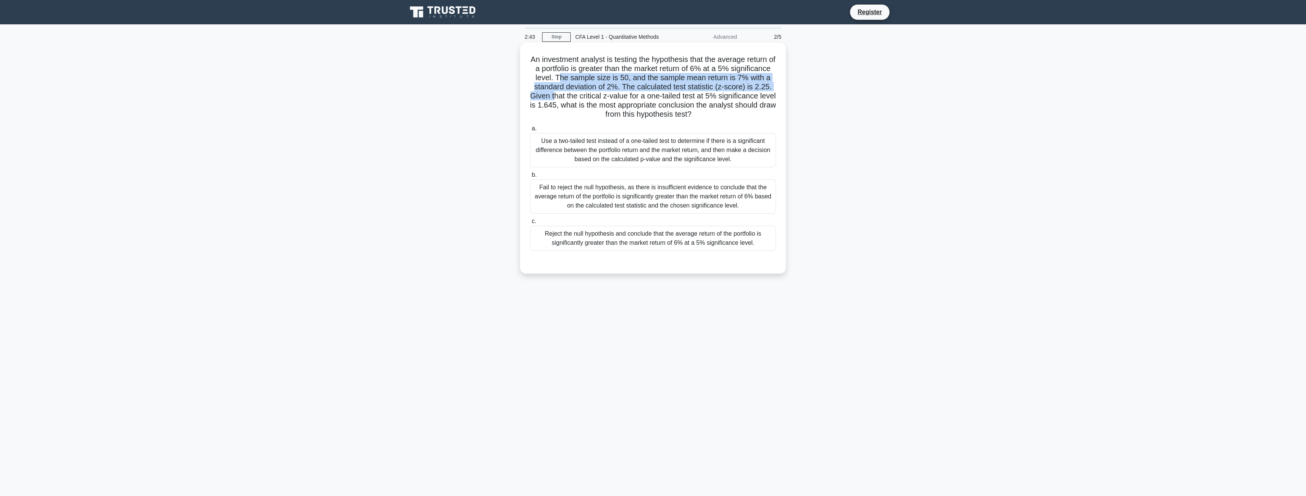
drag, startPoint x: 597, startPoint y: 77, endPoint x: 608, endPoint y: 93, distance: 18.3
click at [608, 93] on h5 "An investment analyst is testing the hypothesis that the average return of a po…" at bounding box center [653, 87] width 248 height 65
drag, startPoint x: 569, startPoint y: 96, endPoint x: 750, endPoint y: 113, distance: 181.9
click at [750, 113] on h5 "An investment analyst is testing the hypothesis that the average return of a po…" at bounding box center [653, 87] width 248 height 65
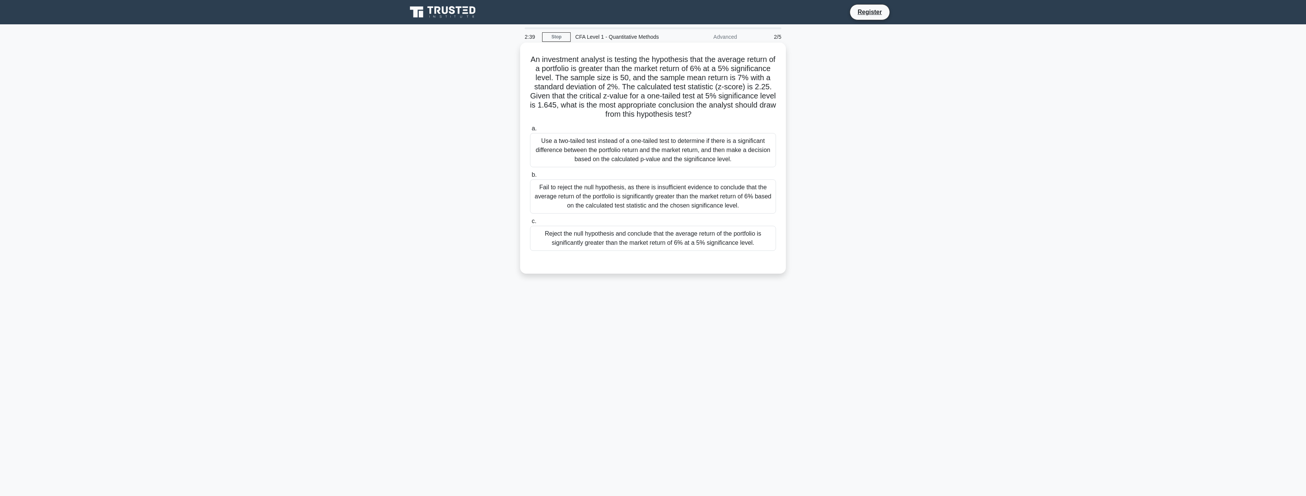
click at [750, 113] on h5 "An investment analyst is testing the hypothesis that the average return of a po…" at bounding box center [653, 87] width 248 height 65
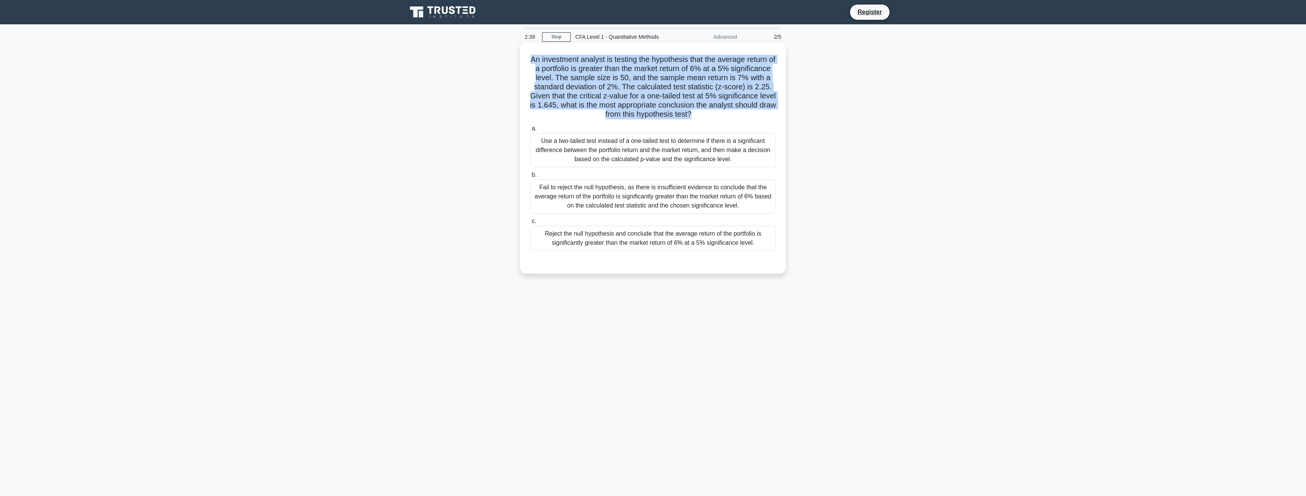
click at [750, 113] on h5 "An investment analyst is testing the hypothesis that the average return of a po…" at bounding box center [653, 87] width 248 height 65
click at [746, 114] on h5 "An investment analyst is testing the hypothesis that the average return of a po…" at bounding box center [653, 87] width 248 height 65
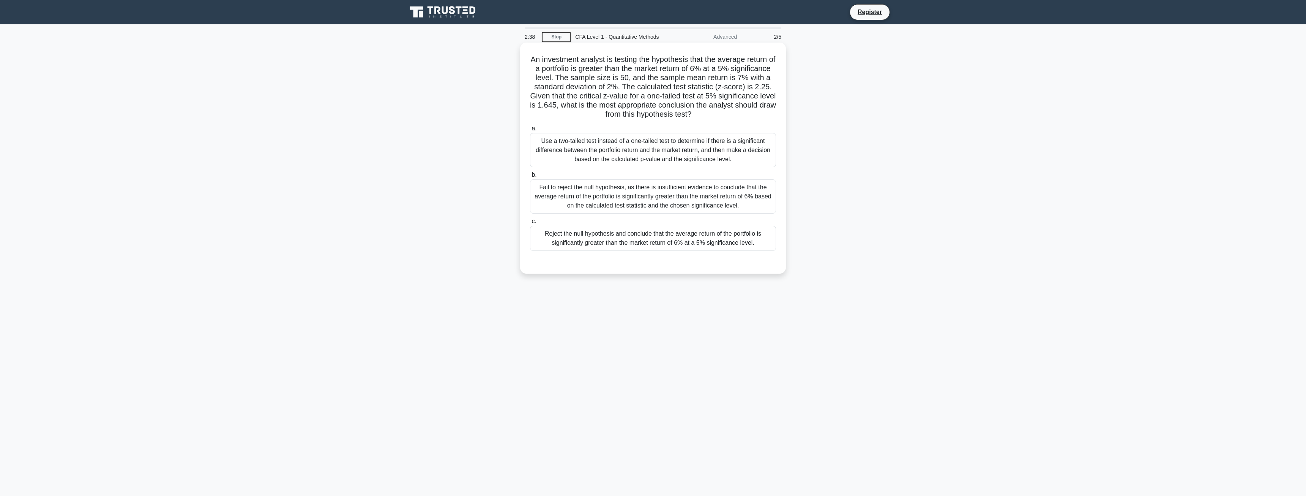
click at [746, 114] on h5 "An investment analyst is testing the hypothesis that the average return of a po…" at bounding box center [653, 87] width 248 height 65
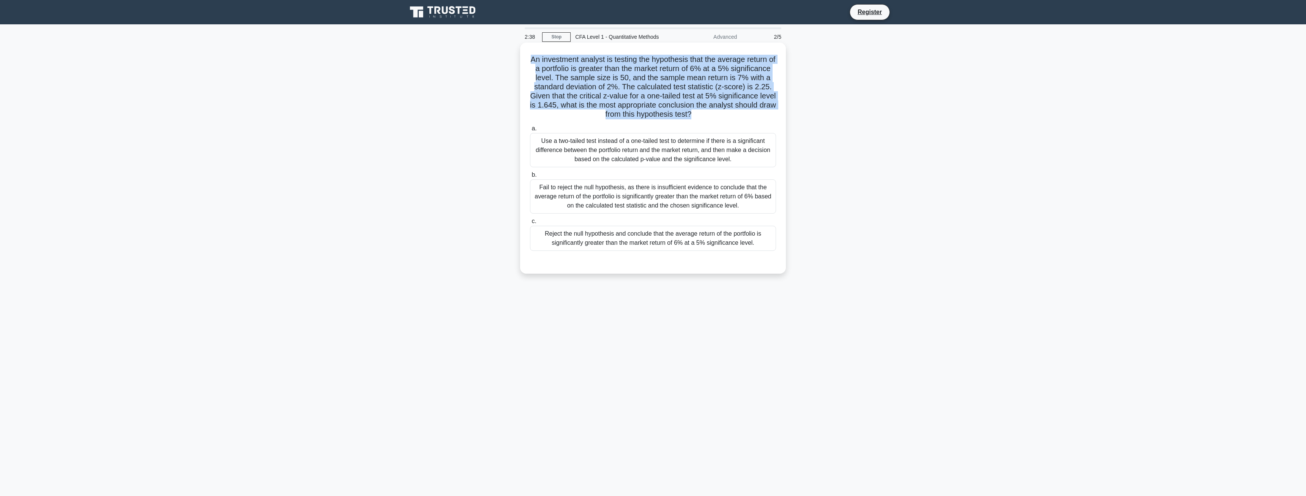
click at [746, 114] on h5 "An investment analyst is testing the hypothesis that the average return of a po…" at bounding box center [653, 87] width 248 height 65
click at [703, 116] on h5 "An investment analyst is testing the hypothesis that the average return of a po…" at bounding box center [653, 87] width 248 height 65
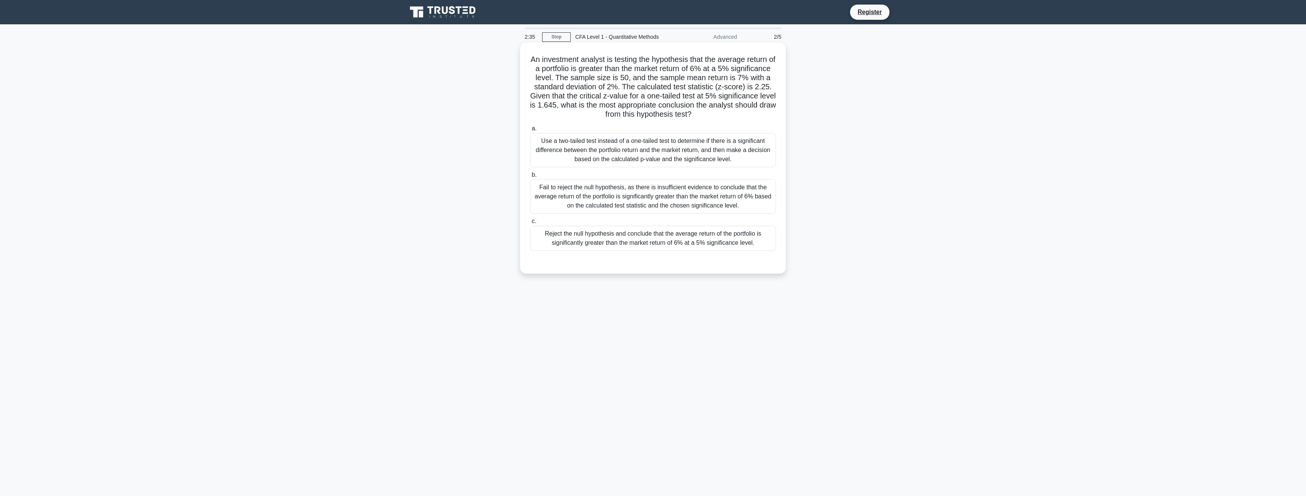
click at [650, 241] on div "Reject the null hypothesis and conclude that the average return of the portfoli…" at bounding box center [653, 238] width 246 height 25
click at [576, 224] on label "c. Reject the null hypothesis and conclude that the average return of the portf…" at bounding box center [653, 233] width 246 height 34
click at [530, 224] on input "c. Reject the null hypothesis and conclude that the average return of the portf…" at bounding box center [530, 221] width 0 height 5
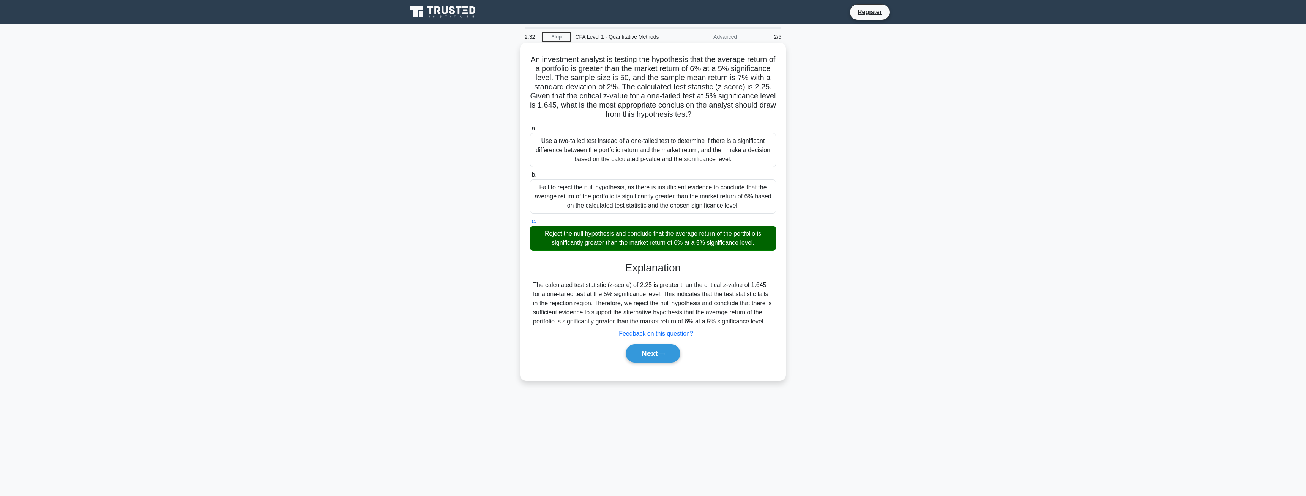
click at [634, 183] on div "Fail to reject the null hypothesis, as there is insufficient evidence to conclu…" at bounding box center [653, 196] width 246 height 34
click at [530, 177] on input "b. Fail to reject the null hypothesis, as there is insufficient evidence to con…" at bounding box center [530, 174] width 0 height 5
click at [598, 192] on div "Fail to reject the null hypothesis, as there is insufficient evidence to conclu…" at bounding box center [653, 196] width 246 height 35
click at [530, 177] on input "b. Fail to reject the null hypothesis, as there is insufficient evidence to con…" at bounding box center [530, 174] width 0 height 5
click at [580, 140] on div "Use a two-tailed test instead of a one-tailed test to determine if there is a s…" at bounding box center [653, 150] width 246 height 34
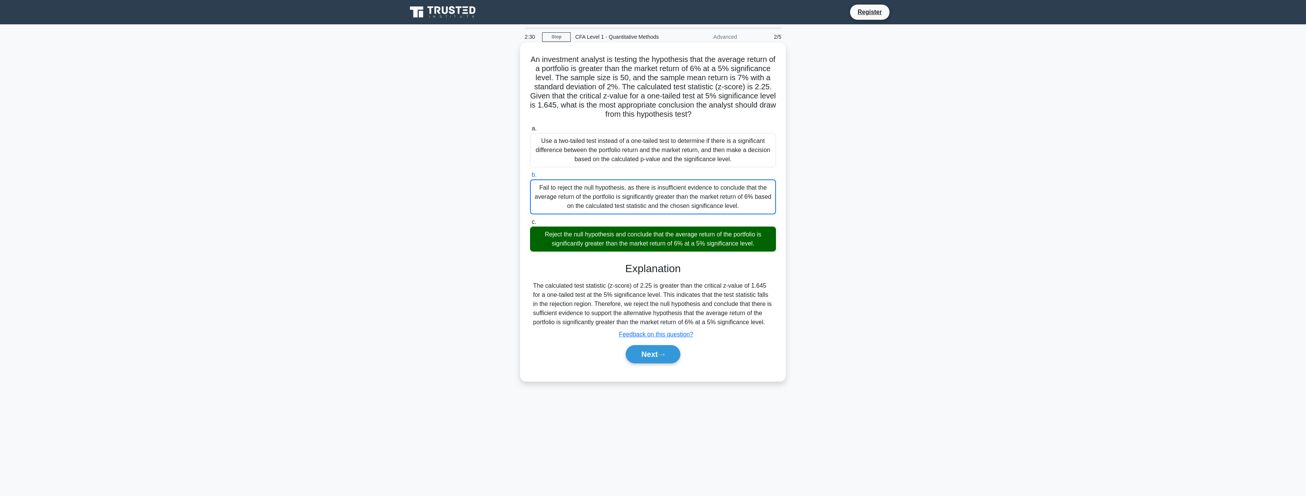
click at [530, 131] on input "a. Use a two-tailed test instead of a one-tailed test to determine if there is …" at bounding box center [530, 128] width 0 height 5
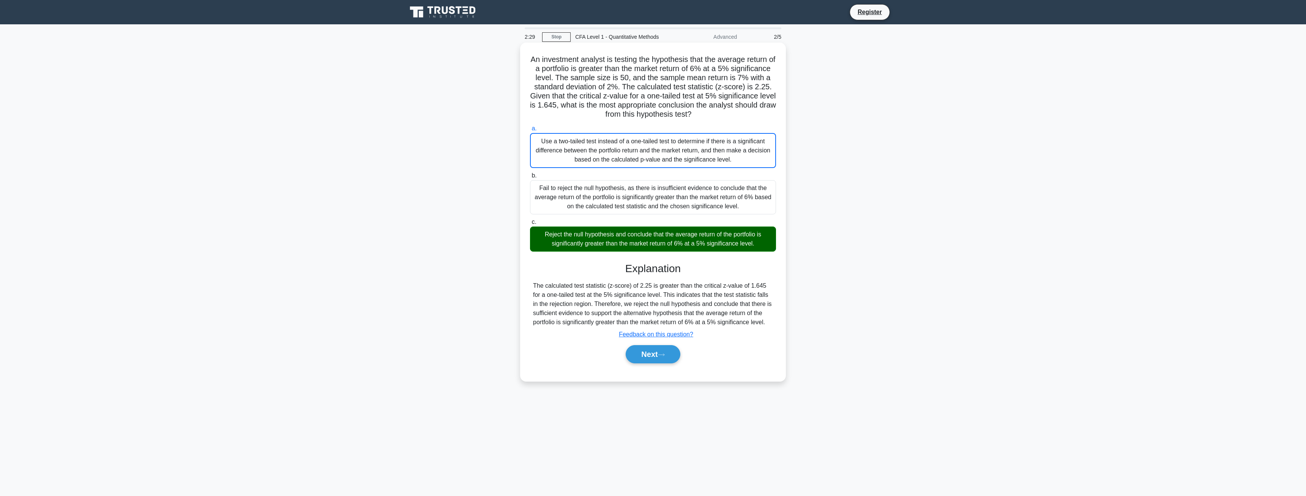
click at [613, 197] on div "Fail to reject the null hypothesis, as there is insufficient evidence to conclu…" at bounding box center [653, 197] width 246 height 34
click at [530, 178] on input "b. Fail to reject the null hypothesis, as there is insufficient evidence to con…" at bounding box center [530, 175] width 0 height 5
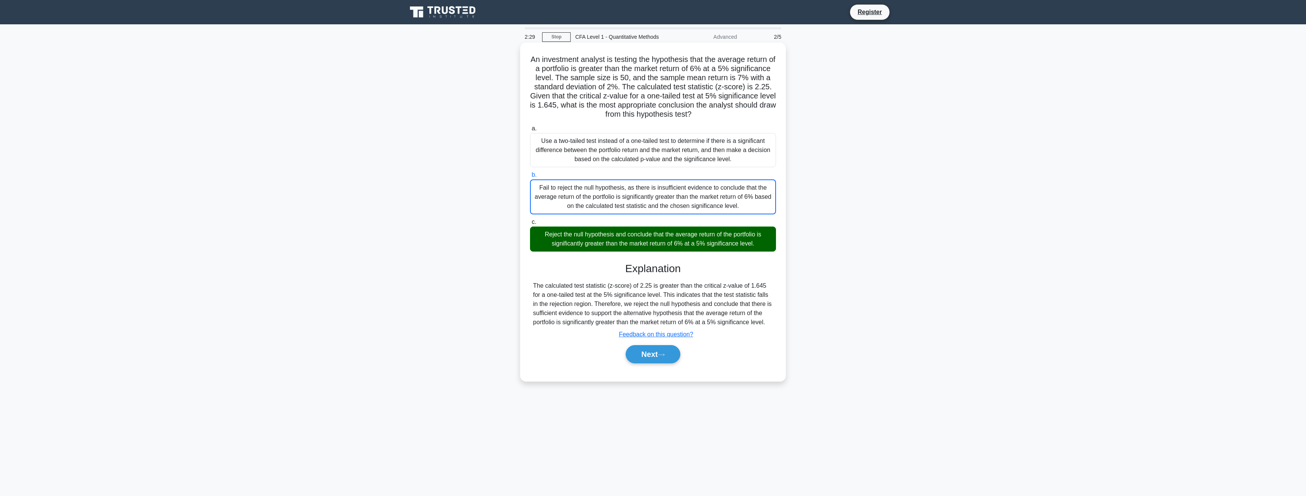
click at [604, 237] on div "Reject the null hypothesis and conclude that the average return of the portfoli…" at bounding box center [653, 238] width 246 height 25
click at [530, 224] on input "c. Reject the null hypothesis and conclude that the average return of the portf…" at bounding box center [530, 221] width 0 height 5
click at [677, 96] on h5 "An investment analyst is testing the hypothesis that the average return of a po…" at bounding box center [653, 87] width 248 height 65
drag, startPoint x: 596, startPoint y: 98, endPoint x: 768, endPoint y: 118, distance: 173.5
click at [768, 118] on h5 "An investment analyst is testing the hypothesis that the average return of a po…" at bounding box center [653, 87] width 248 height 65
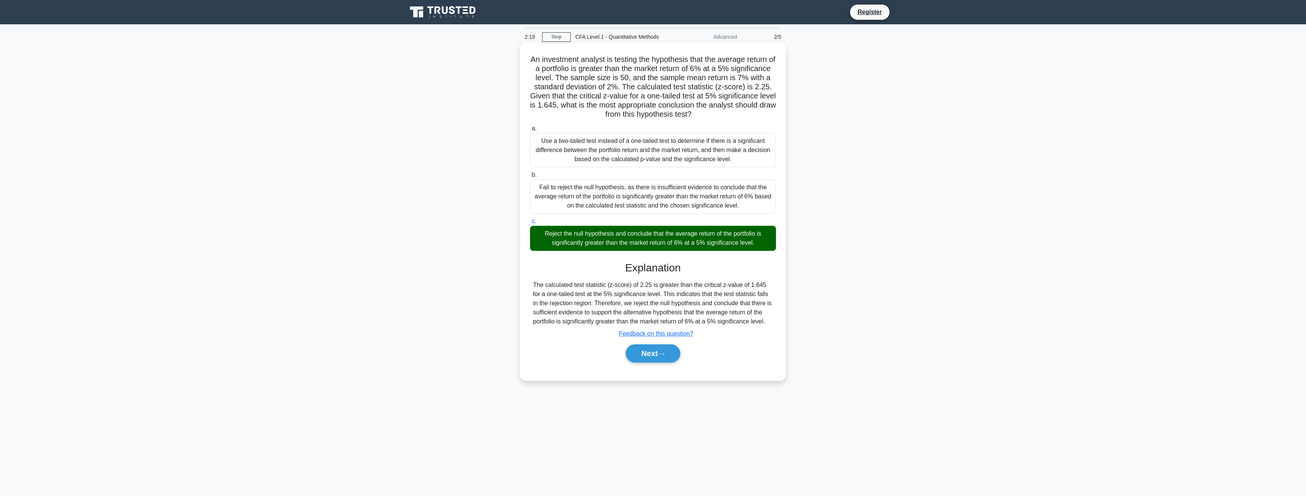
click at [764, 118] on h5 "An investment analyst is testing the hypothesis that the average return of a po…" at bounding box center [653, 87] width 248 height 65
click at [663, 356] on icon at bounding box center [661, 354] width 7 height 4
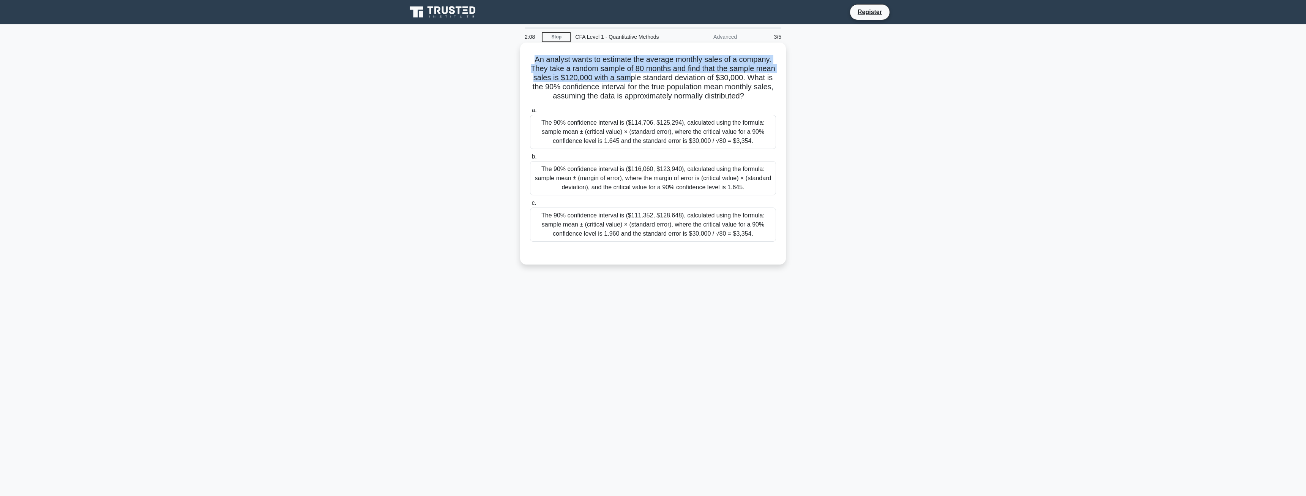
drag, startPoint x: 530, startPoint y: 54, endPoint x: 654, endPoint y: 77, distance: 126.2
click at [654, 77] on div "An analyst wants to estimate the average monthly sales of a company. They take …" at bounding box center [653, 154] width 260 height 216
click at [654, 77] on h5 "An analyst wants to estimate the average monthly sales of a company. They take …" at bounding box center [653, 78] width 248 height 46
drag, startPoint x: 546, startPoint y: 77, endPoint x: 758, endPoint y: 103, distance: 212.6
click at [758, 101] on h5 "An analyst wants to estimate the average monthly sales of a company. They take …" at bounding box center [653, 78] width 248 height 46
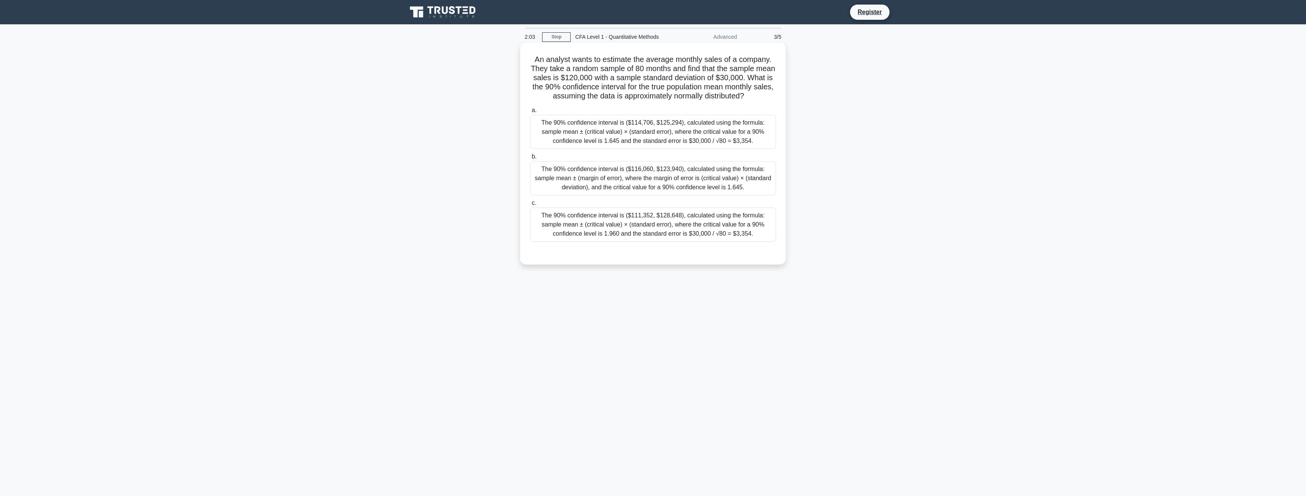
click at [758, 101] on h5 "An analyst wants to estimate the average monthly sales of a company. They take …" at bounding box center [653, 78] width 248 height 46
drag, startPoint x: 734, startPoint y: 105, endPoint x: 536, endPoint y: 67, distance: 201.0
click at [536, 67] on h5 "An analyst wants to estimate the average monthly sales of a company. They take …" at bounding box center [653, 78] width 248 height 46
click at [621, 85] on h5 "An analyst wants to estimate the average monthly sales of a company. They take …" at bounding box center [653, 78] width 248 height 46
click at [702, 144] on div "The 90% confidence interval is ($114,706, $125,294), calculated using the formu…" at bounding box center [653, 132] width 246 height 34
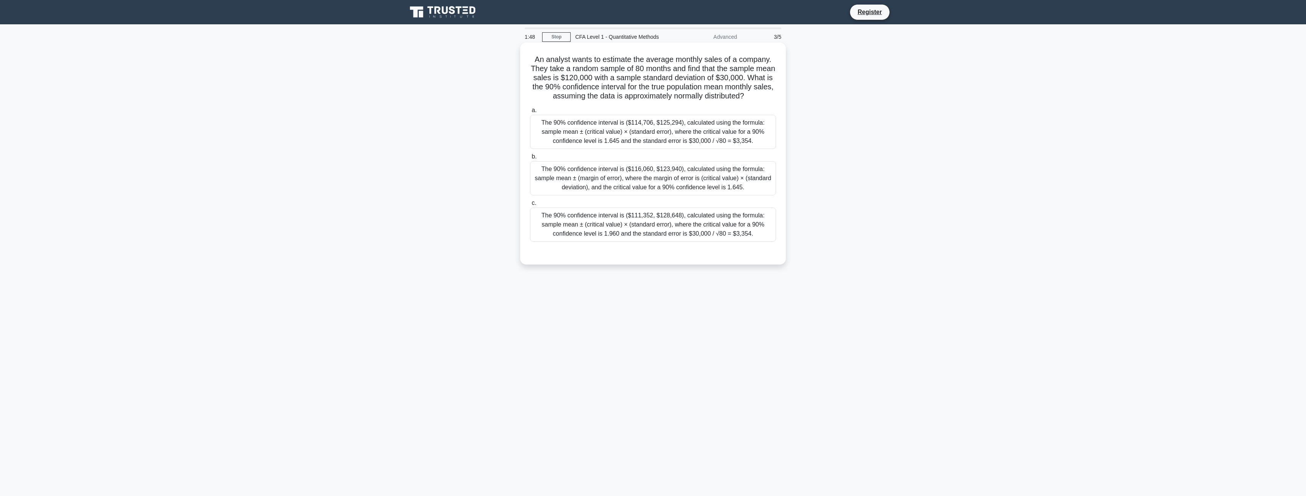
click at [530, 113] on input "a. The 90% confidence interval is ($114,706, $125,294), calculated using the fo…" at bounding box center [530, 110] width 0 height 5
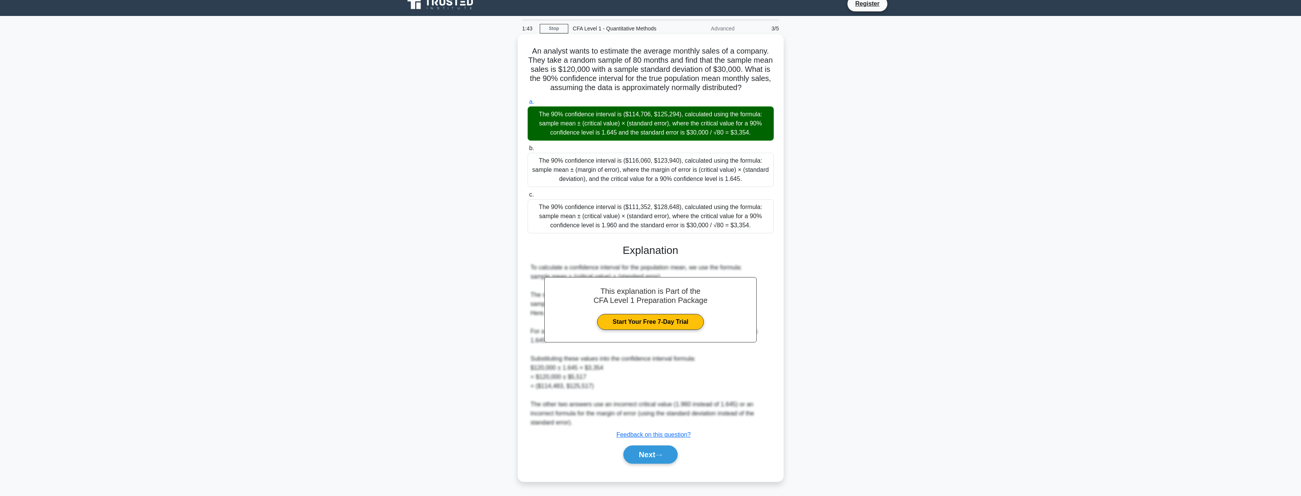
scroll to position [18, 0]
click at [659, 455] on icon at bounding box center [658, 455] width 7 height 4
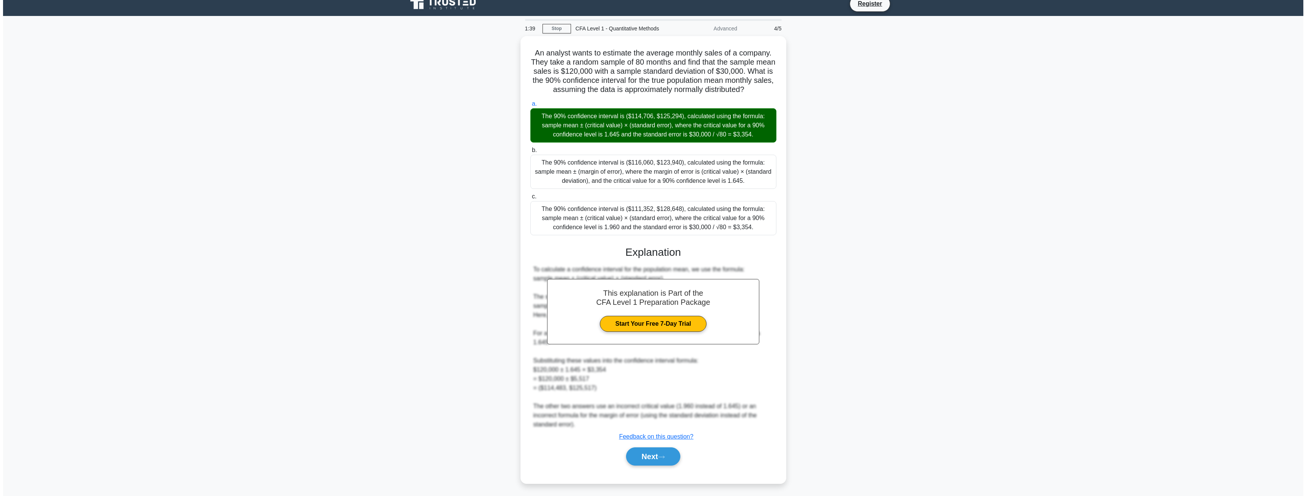
scroll to position [0, 0]
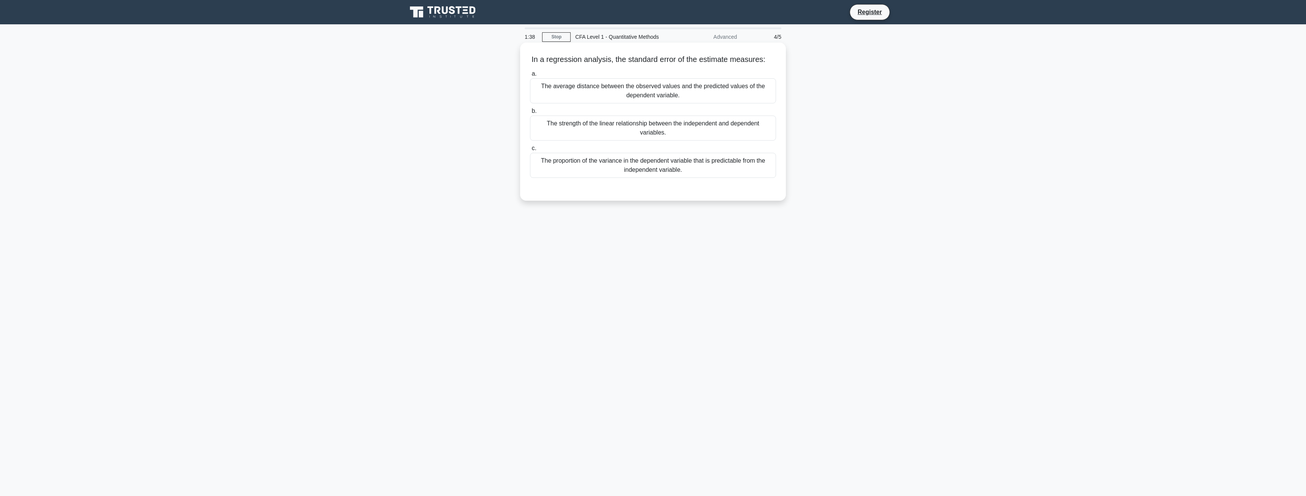
click at [642, 63] on h5 "In a regression analysis, the standard error of the estimate measures: .spinner…" at bounding box center [653, 60] width 248 height 10
click at [693, 62] on h5 "In a regression analysis, the standard error of the estimate measures: .spinner…" at bounding box center [653, 60] width 248 height 10
click at [720, 58] on h5 "In a regression analysis, the standard error of the estimate measures: .spinner…" at bounding box center [653, 60] width 248 height 10
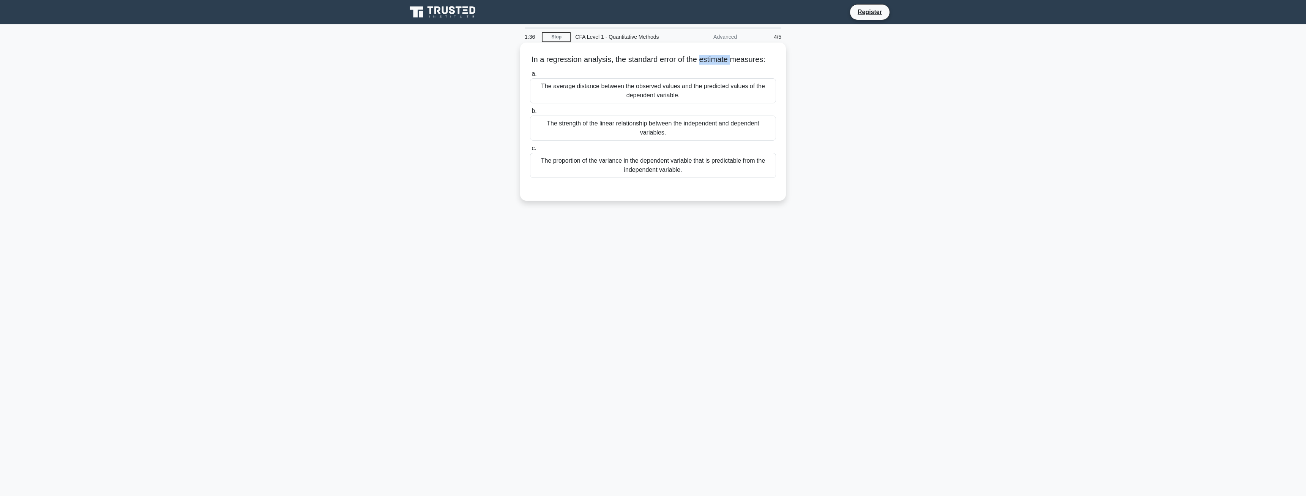
click at [720, 58] on h5 "In a regression analysis, the standard error of the estimate measures: .spinner…" at bounding box center [653, 60] width 248 height 10
drag, startPoint x: 720, startPoint y: 58, endPoint x: 745, endPoint y: 58, distance: 25.8
click at [721, 58] on h5 "In a regression analysis, the standard error of the estimate measures: .spinner…" at bounding box center [653, 60] width 248 height 10
click at [750, 58] on h5 "In a regression analysis, the standard error of the estimate measures: .spinner…" at bounding box center [653, 60] width 248 height 10
click at [713, 58] on h5 "In a regression analysis, the standard error of the estimate measures: .spinner…" at bounding box center [653, 60] width 248 height 10
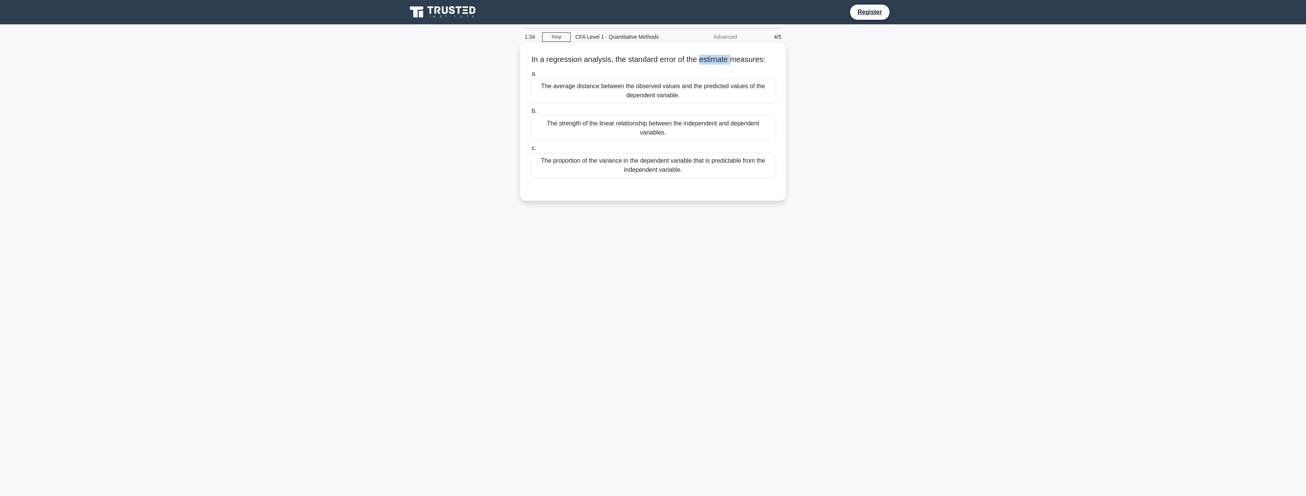
click at [713, 58] on h5 "In a regression analysis, the standard error of the estimate measures: .spinner…" at bounding box center [653, 60] width 248 height 10
click at [703, 58] on h5 "In a regression analysis, the standard error of the estimate measures: .spinner…" at bounding box center [653, 60] width 248 height 10
click at [685, 62] on h5 "In a regression analysis, the standard error of the estimate measures: .spinner…" at bounding box center [653, 60] width 248 height 10
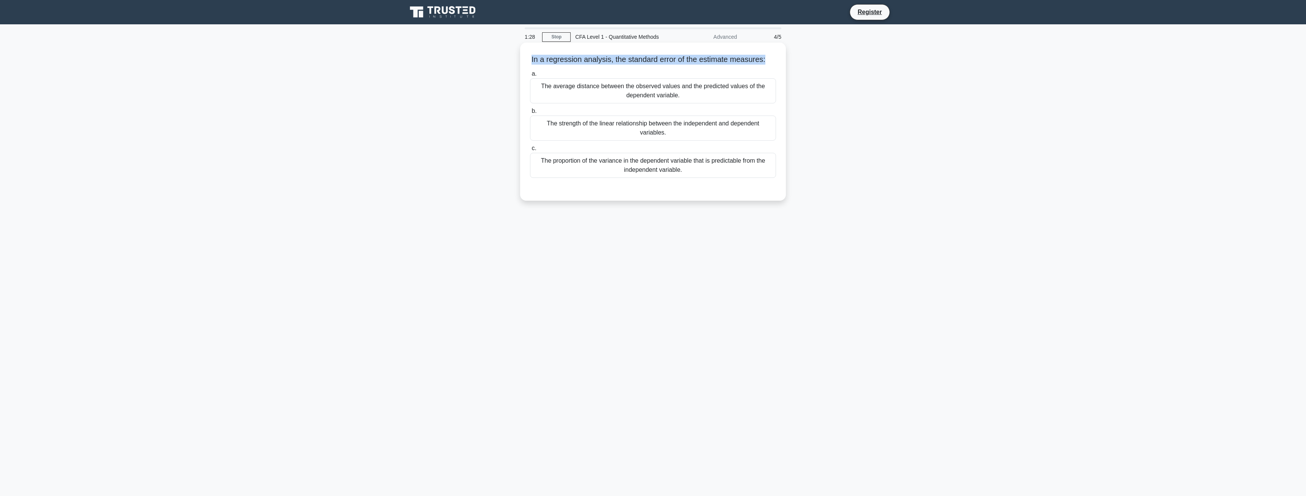
click at [685, 62] on h5 "In a regression analysis, the standard error of the estimate measures: .spinner…" at bounding box center [653, 60] width 248 height 10
click at [719, 62] on h5 "In a regression analysis, the standard error of the estimate measures: .spinner…" at bounding box center [653, 60] width 248 height 10
click at [656, 135] on div "The strength of the linear relationship between the independent and dependent v…" at bounding box center [653, 127] width 246 height 25
click at [530, 114] on input "b. The strength of the linear relationship between the independent and dependen…" at bounding box center [530, 111] width 0 height 5
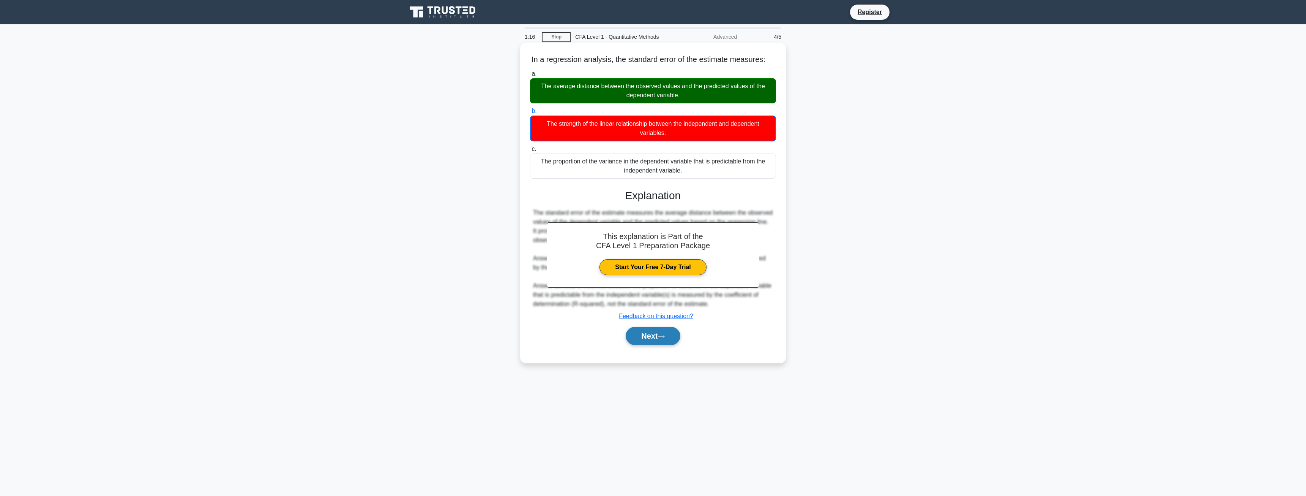
click at [662, 336] on icon at bounding box center [661, 336] width 7 height 4
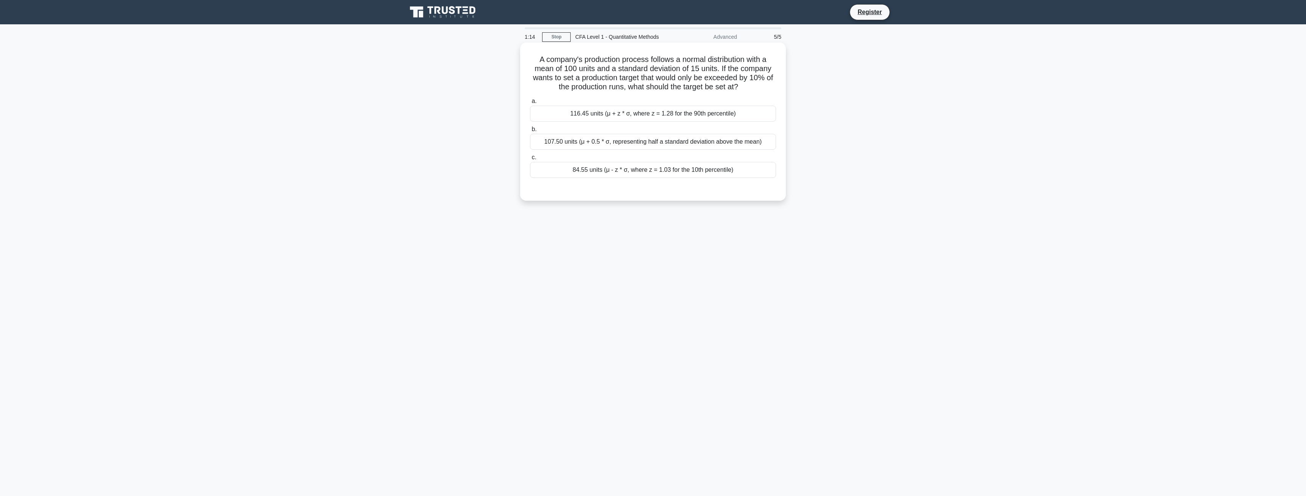
click at [635, 54] on div "A company's production process follows a normal distribution with a mean of 100…" at bounding box center [653, 122] width 260 height 152
drag, startPoint x: 535, startPoint y: 60, endPoint x: 765, endPoint y: 88, distance: 232.2
click at [765, 88] on h5 "A company's production process follows a normal distribution with a mean of 100…" at bounding box center [653, 73] width 248 height 37
drag, startPoint x: 710, startPoint y: 79, endPoint x: 545, endPoint y: 60, distance: 166.7
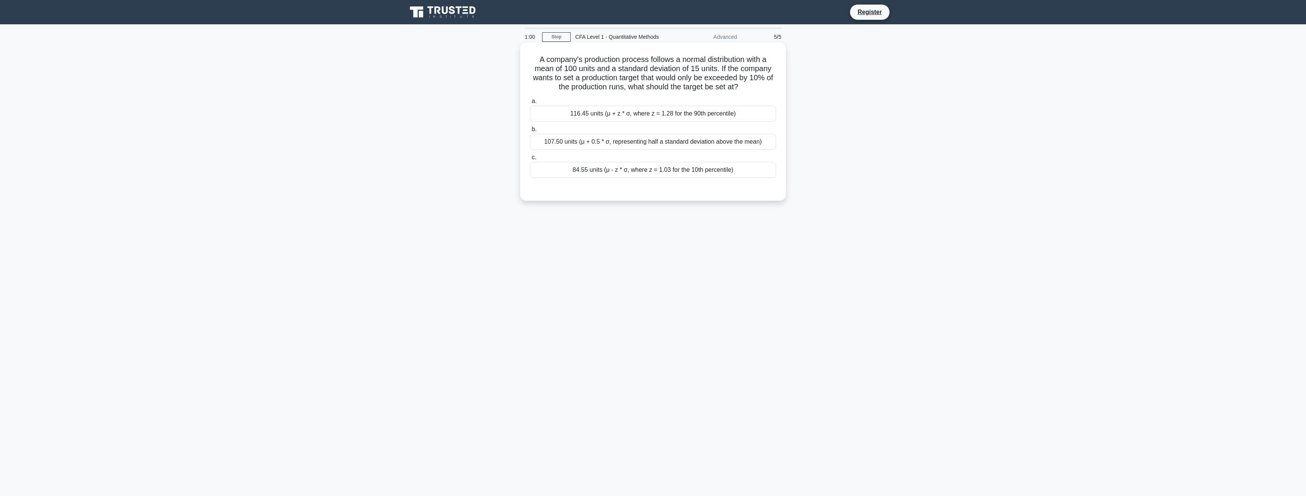
click at [545, 60] on h5 "A company's production process follows a normal distribution with a mean of 100…" at bounding box center [653, 73] width 248 height 37
click at [552, 66] on h5 "A company's production process follows a normal distribution with a mean of 100…" at bounding box center [653, 73] width 248 height 37
drag, startPoint x: 536, startPoint y: 57, endPoint x: 764, endPoint y: 84, distance: 229.5
click at [764, 84] on h5 "A company's production process follows a normal distribution with a mean of 100…" at bounding box center [653, 73] width 248 height 37
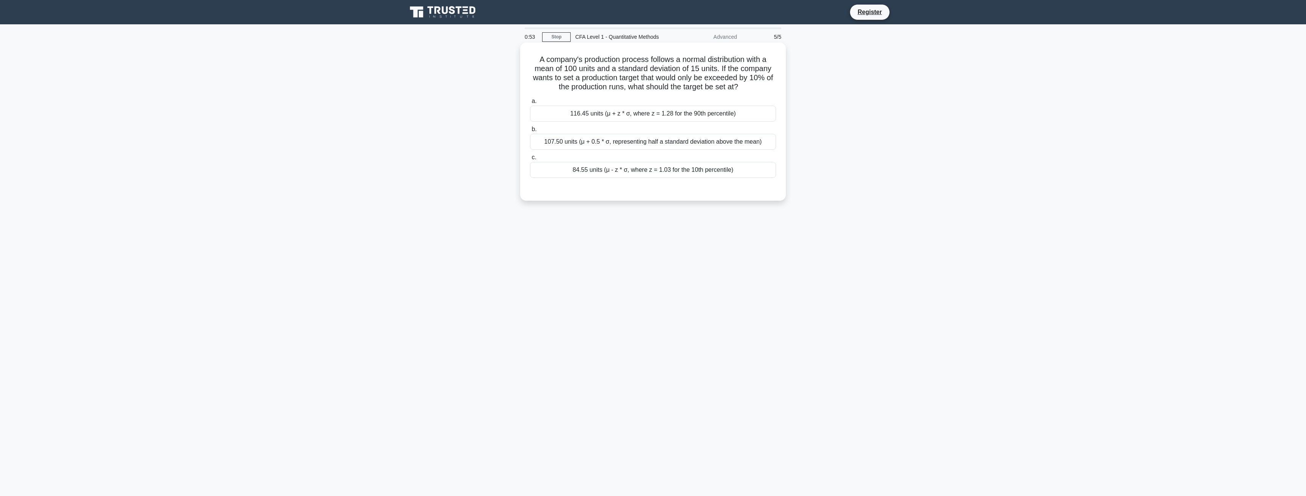
drag, startPoint x: 750, startPoint y: 90, endPoint x: 532, endPoint y: 63, distance: 219.6
click at [532, 63] on h5 "A company's production process follows a normal distribution with a mean of 100…" at bounding box center [653, 73] width 248 height 37
click at [582, 73] on h5 "A company's production process follows a normal distribution with a mean of 100…" at bounding box center [653, 73] width 248 height 37
drag, startPoint x: 575, startPoint y: 78, endPoint x: 687, endPoint y: 84, distance: 112.2
click at [687, 84] on h5 "A company's production process follows a normal distribution with a mean of 100…" at bounding box center [653, 73] width 248 height 37
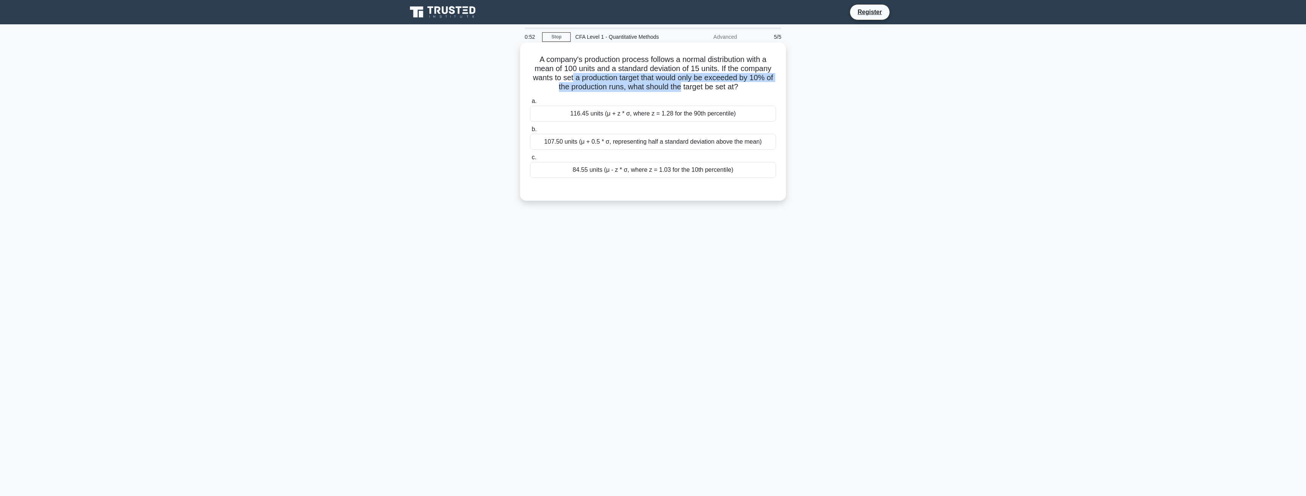
click at [687, 84] on h5 "A company's production process follows a normal distribution with a mean of 100…" at bounding box center [653, 73] width 248 height 37
click at [717, 87] on h5 "A company's production process follows a normal distribution with a mean of 100…" at bounding box center [653, 73] width 248 height 37
click at [700, 117] on div "116.45 units (μ + z * σ, where z = 1.28 for the 90th percentile)" at bounding box center [653, 114] width 246 height 16
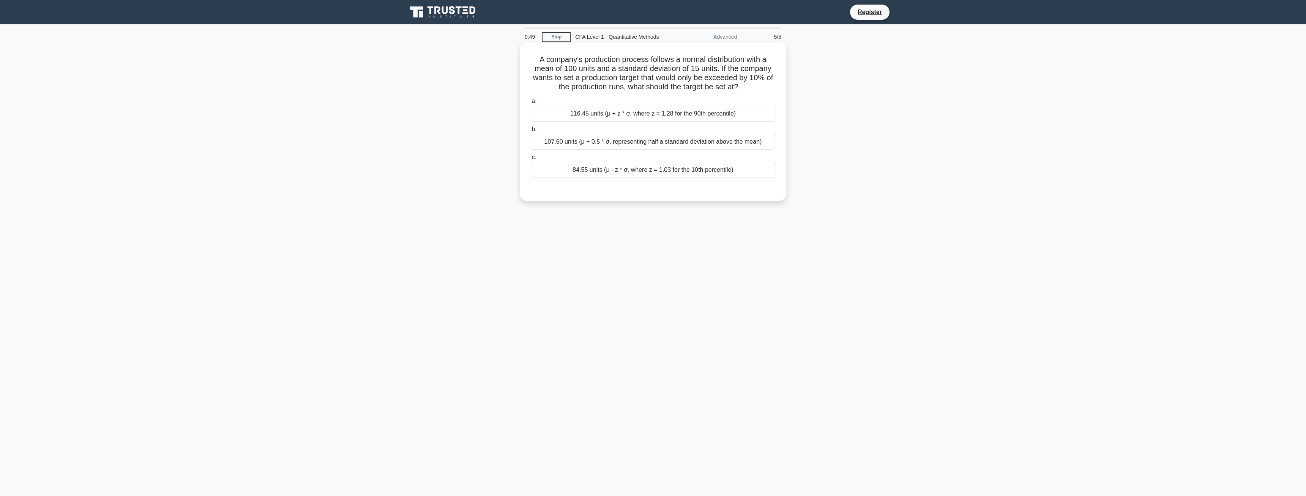
click at [530, 104] on input "a. 116.45 units (μ + z * σ, where z = 1.28 for the 90th percentile)" at bounding box center [530, 101] width 0 height 5
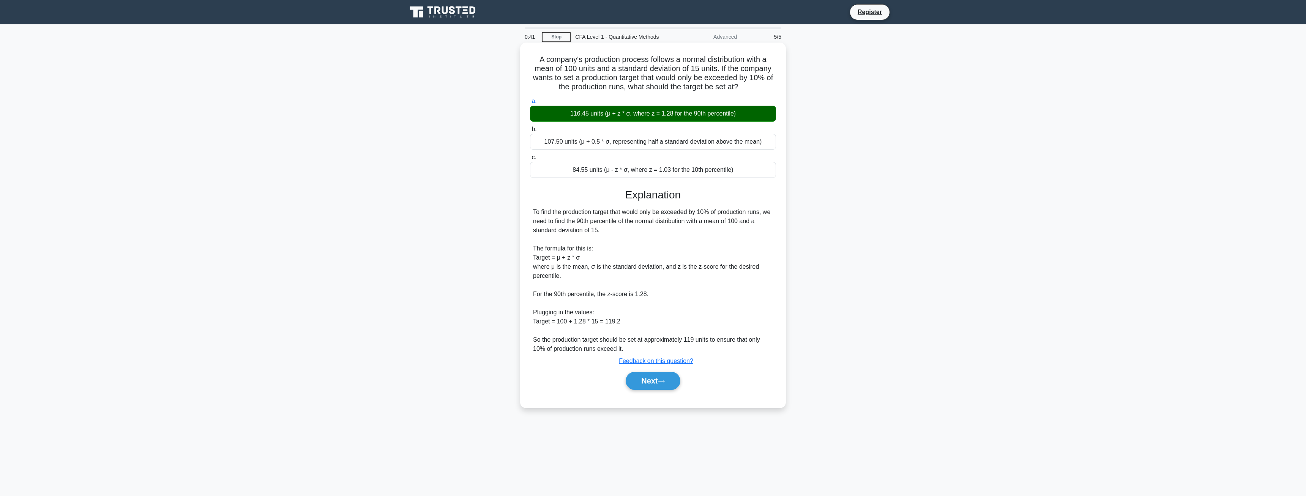
click at [671, 69] on h5 "A company's production process follows a normal distribution with a mean of 100…" at bounding box center [653, 73] width 248 height 37
click at [573, 69] on h5 "A company's production process follows a normal distribution with a mean of 100…" at bounding box center [653, 73] width 248 height 37
click at [569, 67] on h5 "A company's production process follows a normal distribution with a mean of 100…" at bounding box center [653, 73] width 248 height 37
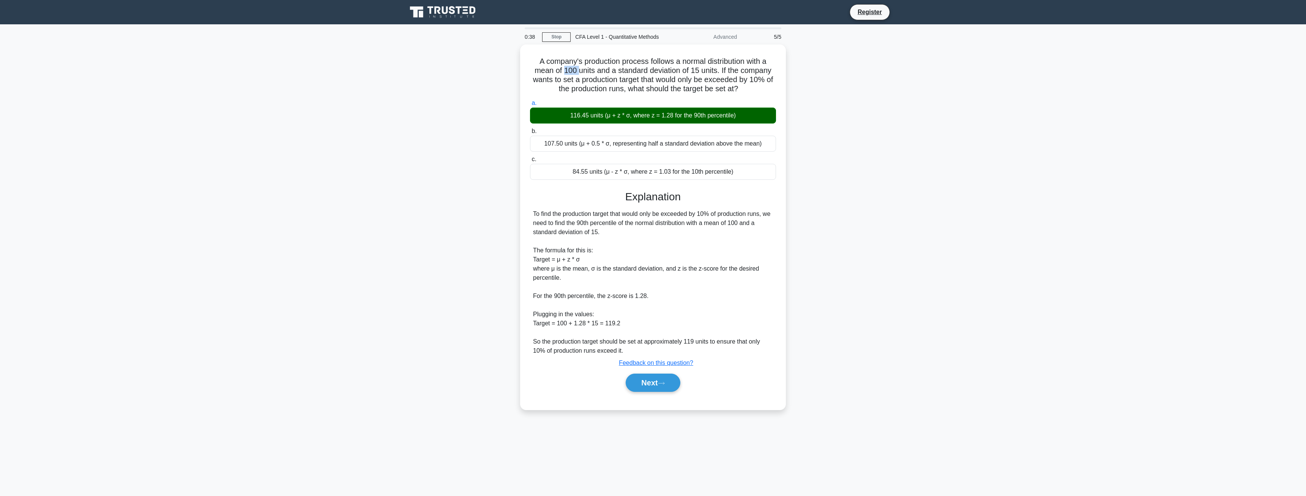
copy h5 "100"
drag, startPoint x: 313, startPoint y: 324, endPoint x: 169, endPoint y: 442, distance: 186.1
click at [311, 324] on main "0:38 Stop CFA Level 1 - Quantitative Methods Advanced 5/5 A company's productio…" at bounding box center [653, 259] width 1306 height 471
click at [678, 88] on h5 "A company's production process follows a normal distribution with a mean of 100…" at bounding box center [653, 73] width 248 height 37
click at [692, 71] on h5 "A company's production process follows a normal distribution with a mean of 100…" at bounding box center [653, 73] width 248 height 37
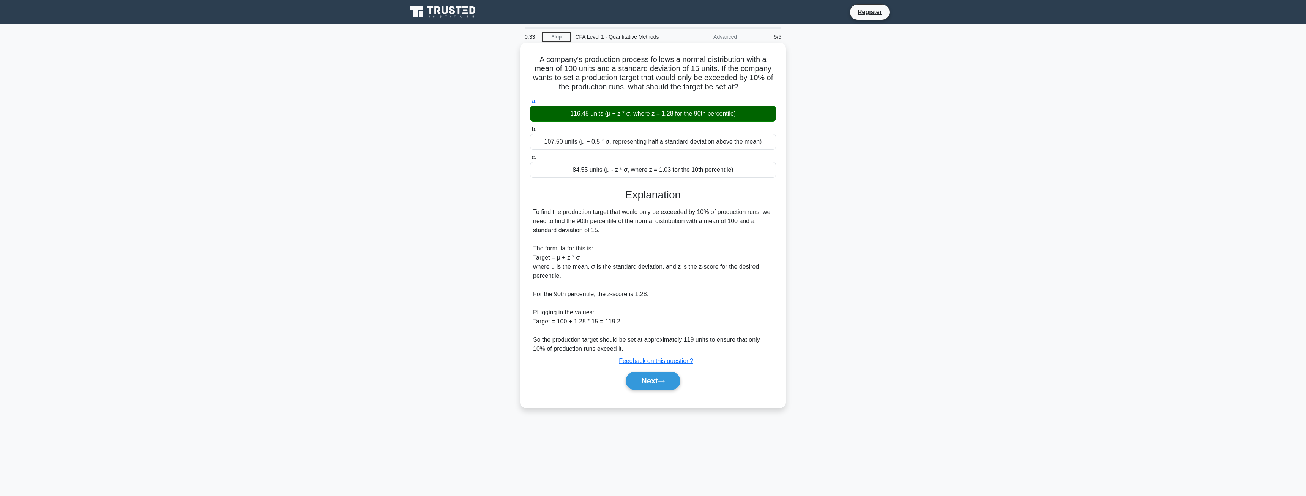
click at [696, 69] on h5 "A company's production process follows a normal distribution with a mean of 100…" at bounding box center [653, 73] width 248 height 37
copy h5 "15"
click at [726, 71] on h5 "A company's production process follows a normal distribution with a mean of 100…" at bounding box center [653, 73] width 248 height 37
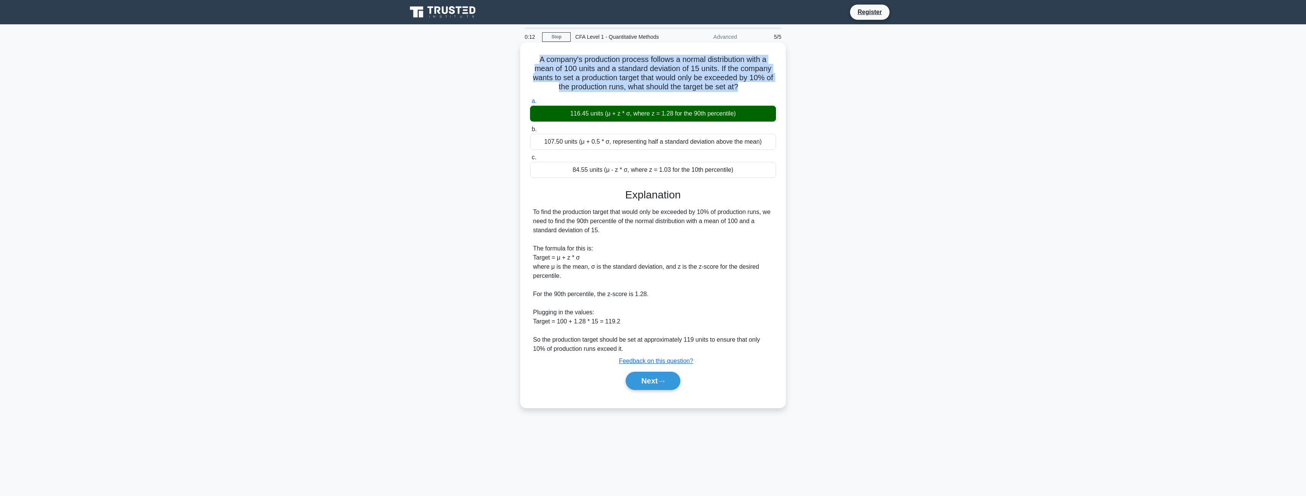
click at [726, 71] on h5 "A company's production process follows a normal distribution with a mean of 100…" at bounding box center [653, 73] width 248 height 37
click at [711, 78] on h5 "A company's production process follows a normal distribution with a mean of 100…" at bounding box center [653, 73] width 248 height 37
